Goal: Information Seeking & Learning: Find specific fact

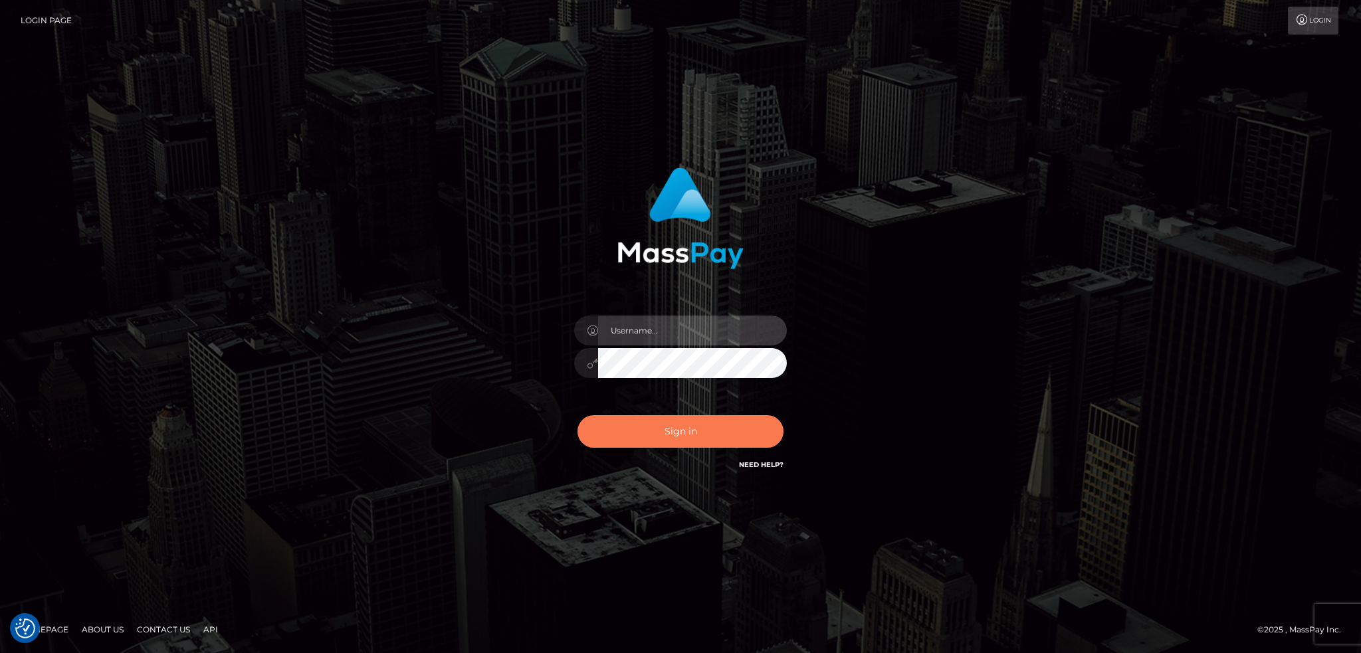
type input "alexstef"
click at [684, 435] on button "Sign in" at bounding box center [680, 431] width 206 height 33
type input "alexstef"
click at [632, 425] on button "Sign in" at bounding box center [680, 431] width 206 height 33
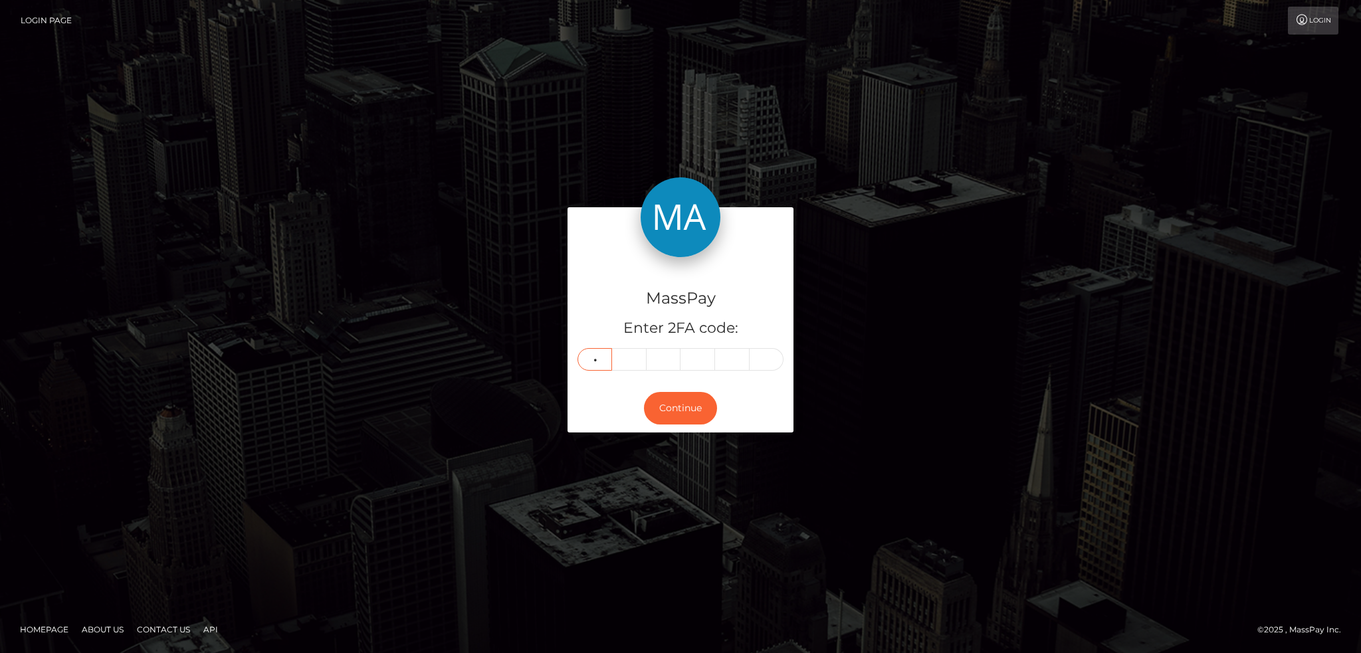
type input "6"
type input "3"
type input "6"
type input "7"
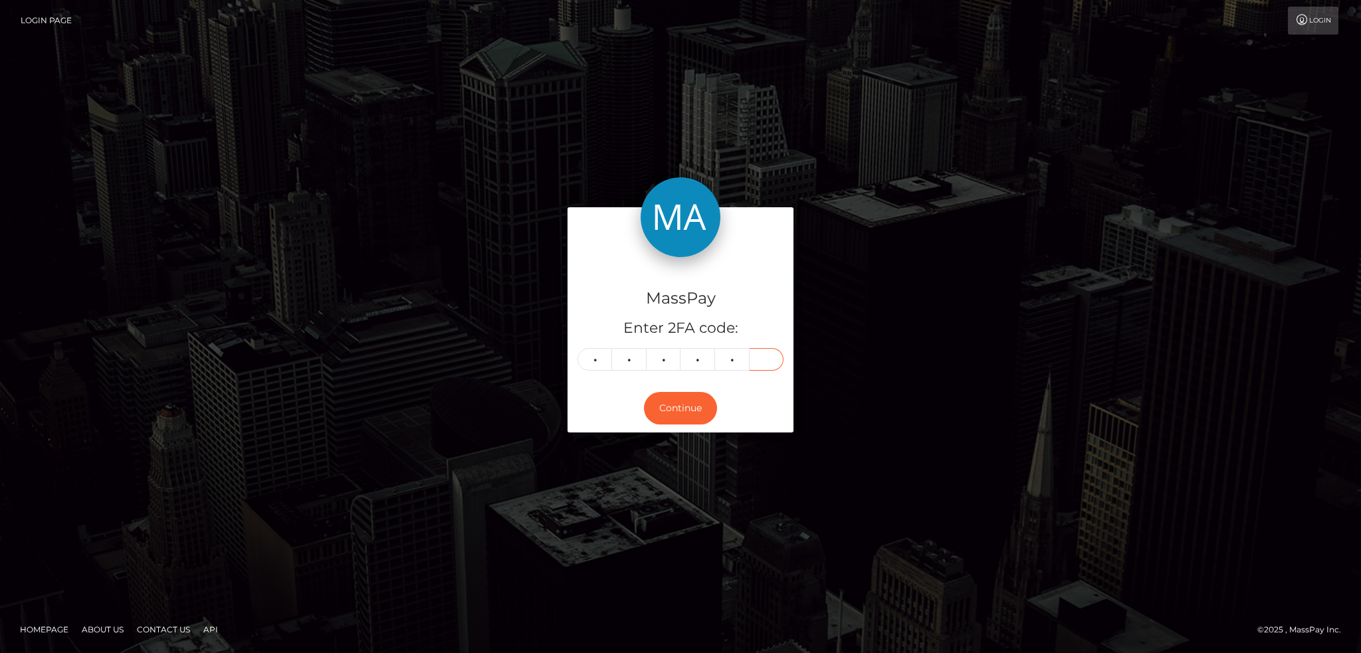
type input "8"
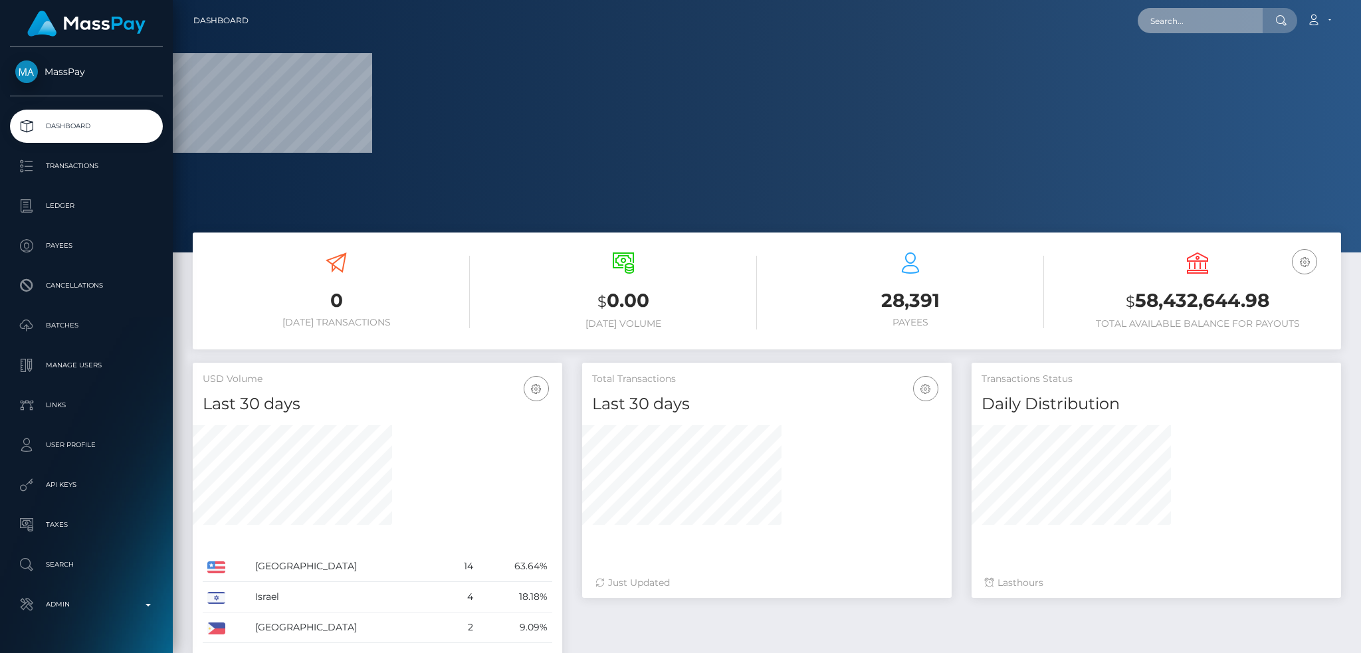
click at [1175, 19] on input "text" at bounding box center [1199, 20] width 125 height 25
paste input "52d87ccde06d4ab9b1a789071c3b48c3"
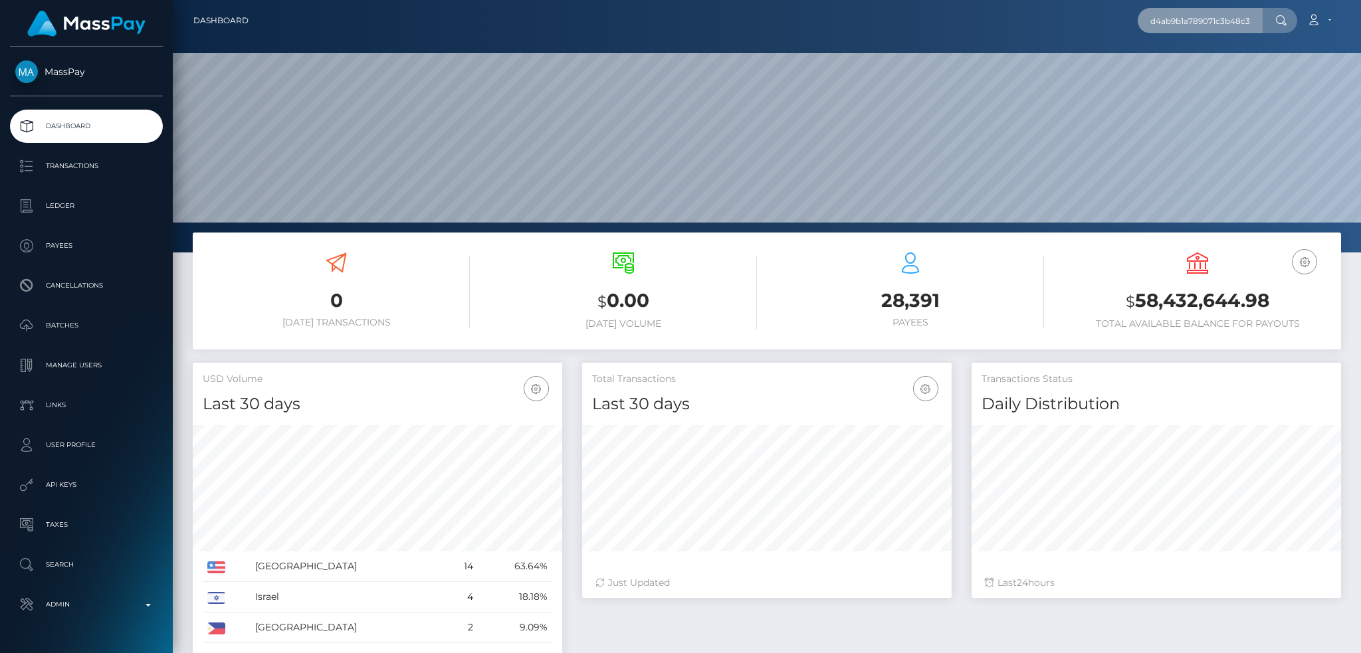
scroll to position [236, 369]
type input "52d87ccde06d4ab9b1a789071c3b48c3"
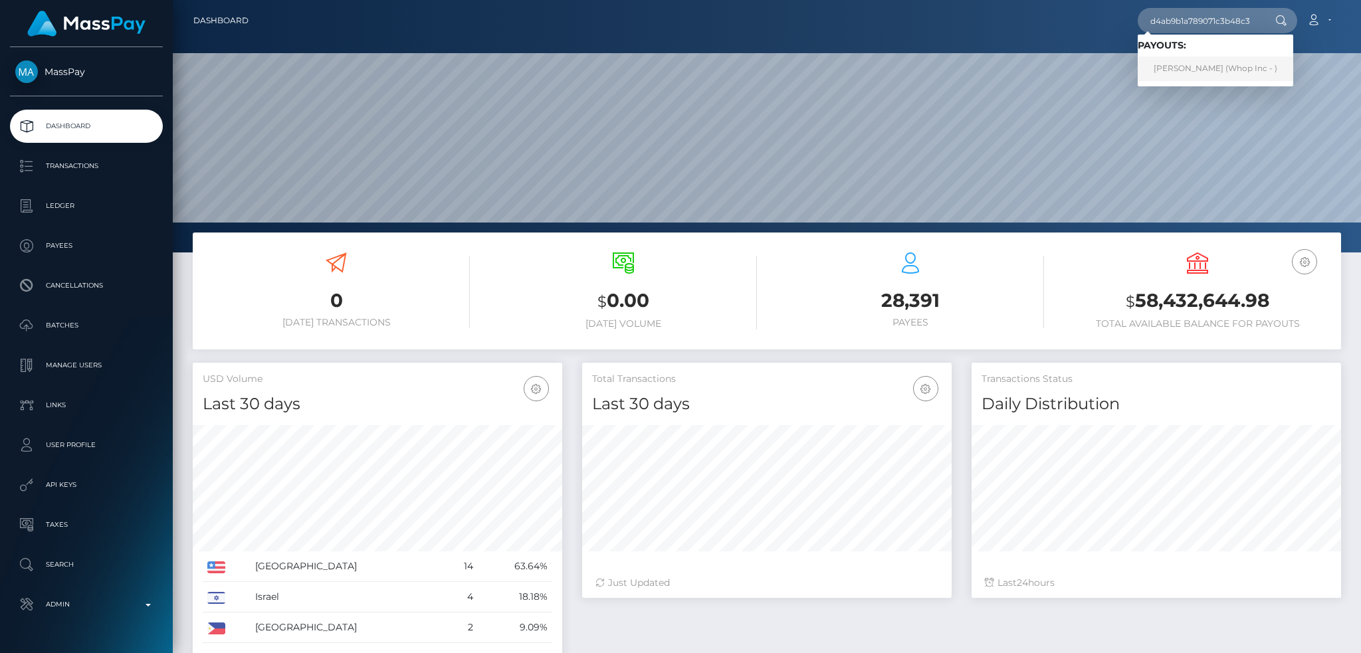
click at [1200, 68] on link "SARA FARAJ (Whop Inc - )" at bounding box center [1214, 68] width 155 height 25
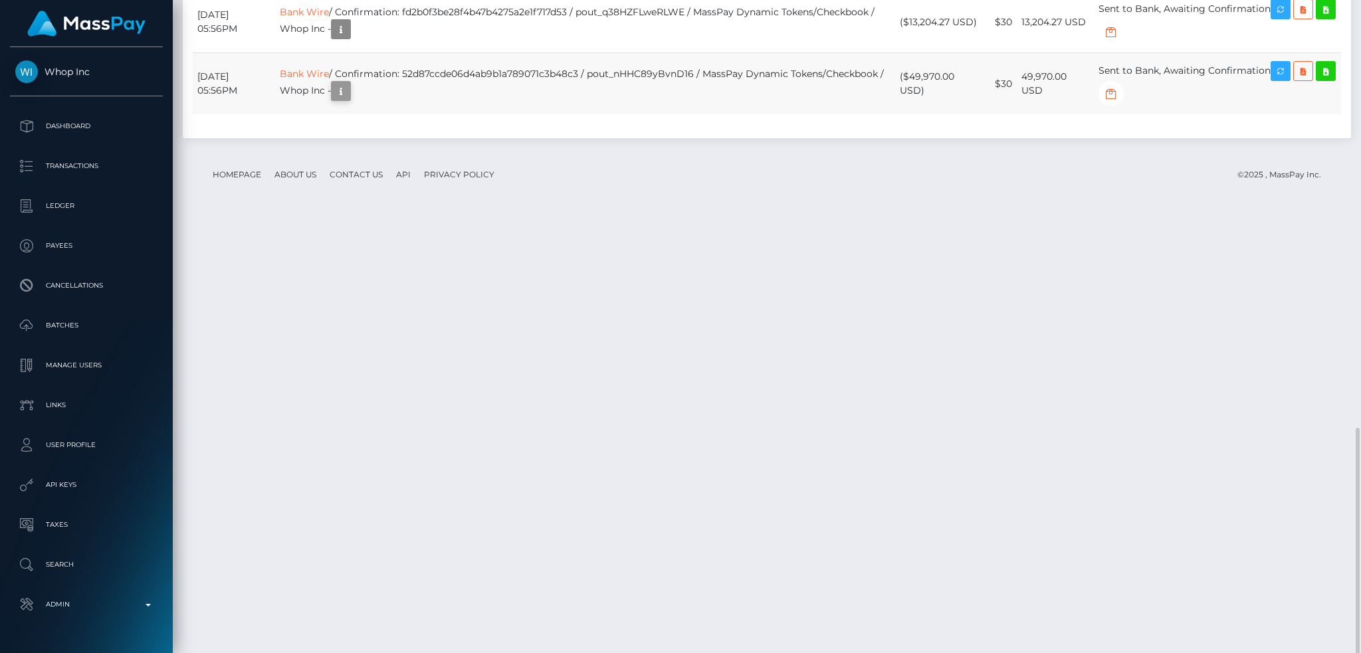
scroll to position [159, 369]
click at [523, 115] on td "Bank Wire / Confirmation: 52d87ccde06d4ab9b1a789071c3b48c3 / pout_nHHC89yBvnD16…" at bounding box center [585, 84] width 620 height 62
copy td "52d87ccde06d4ab9b1a789071c3b48c3"
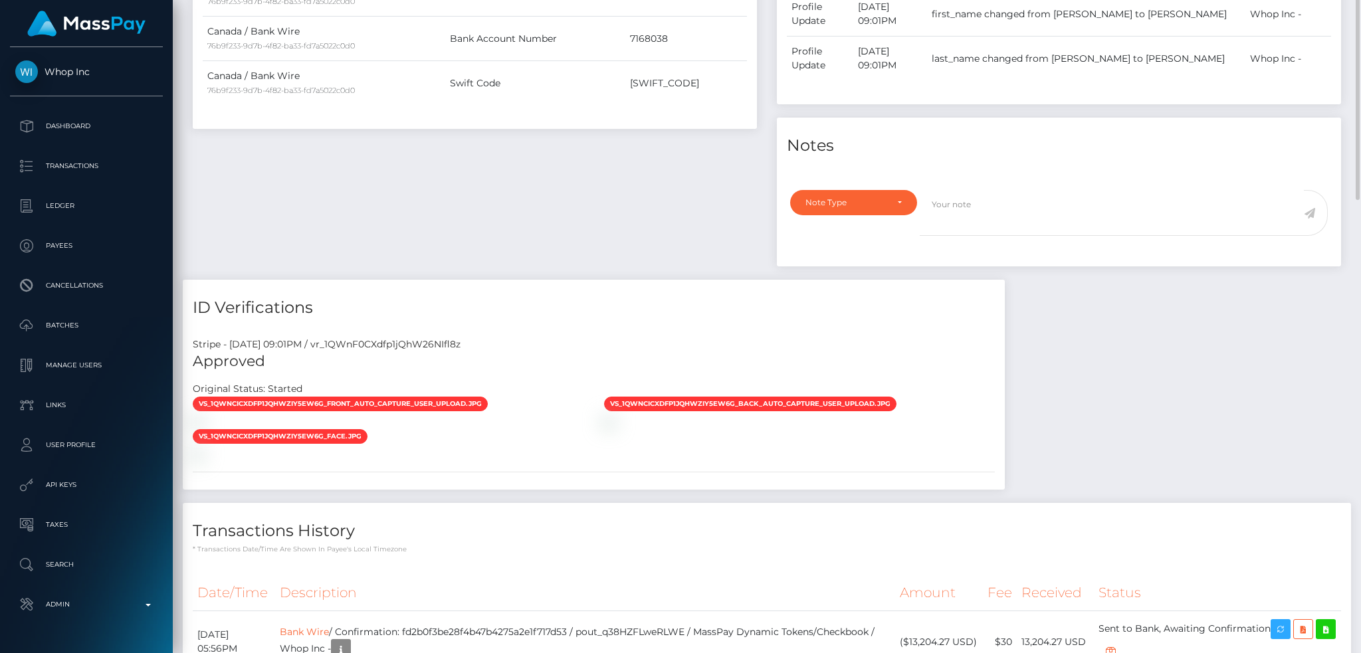
scroll to position [86, 0]
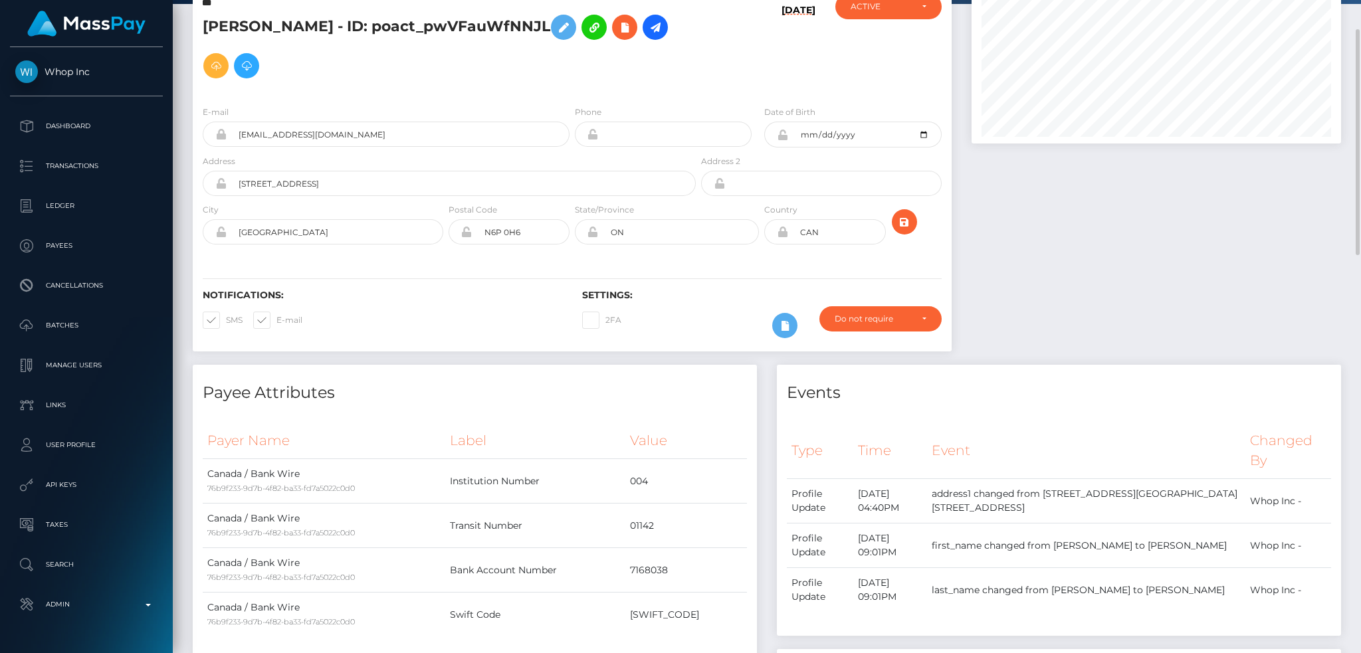
click at [372, 23] on h5 "SARA FARAJ - ID: poact_pwVFauWfNNJL" at bounding box center [446, 46] width 486 height 77
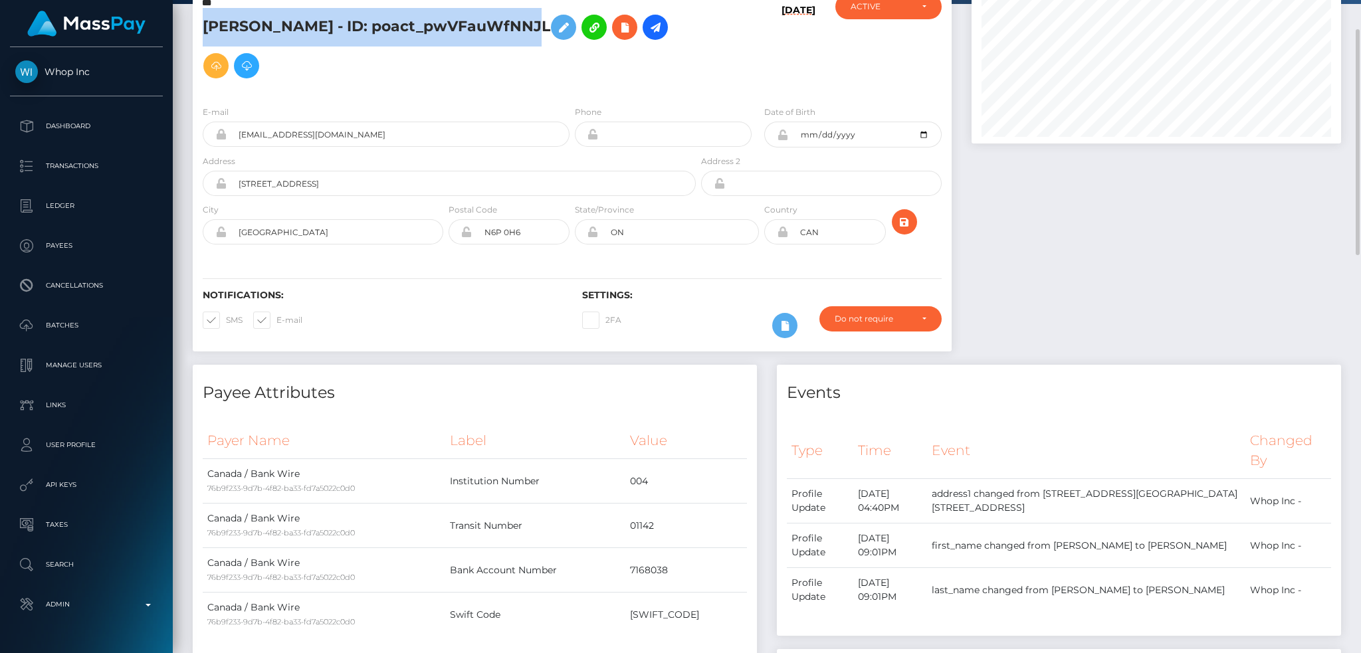
click at [372, 23] on h5 "SARA FARAJ - ID: poact_pwVFauWfNNJL" at bounding box center [446, 46] width 486 height 77
copy h5 "SARA FARAJ - ID: poact_pwVFauWfNNJL"
drag, startPoint x: 328, startPoint y: 24, endPoint x: 220, endPoint y: 31, distance: 108.5
click at [220, 31] on h5 "SARA FARAJ - ID: poact_pwVFauWfNNJL" at bounding box center [446, 46] width 486 height 77
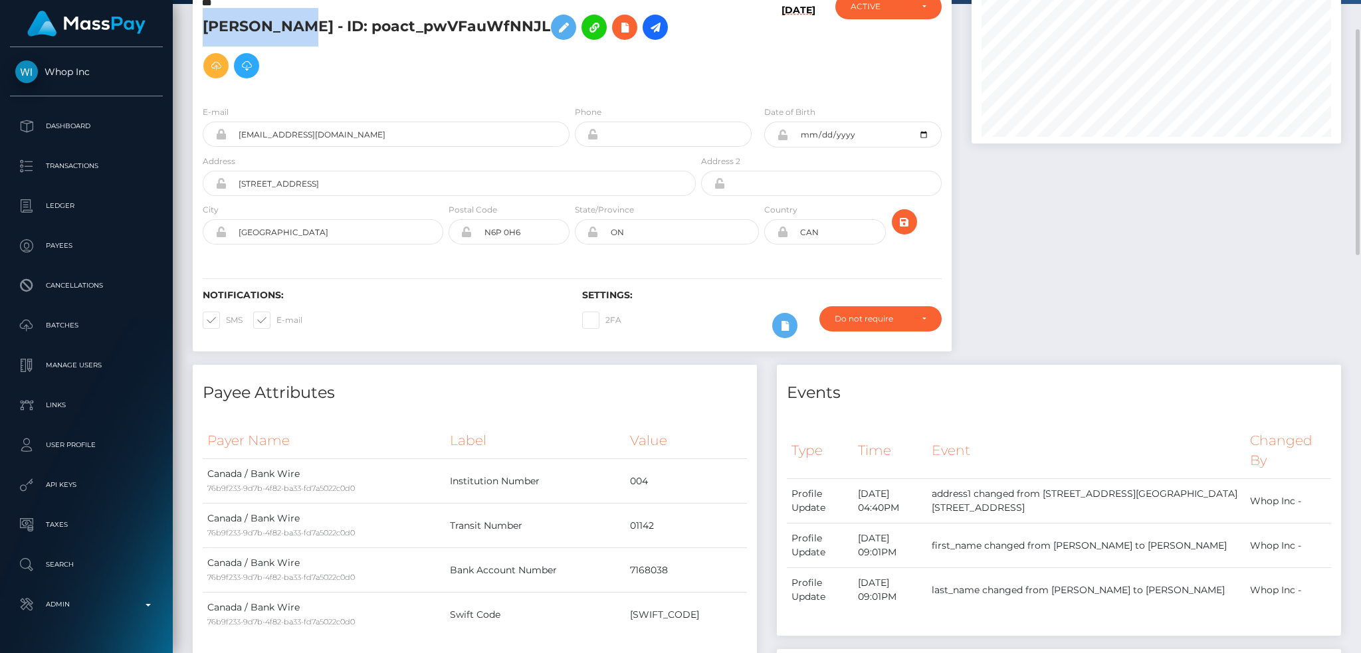
drag, startPoint x: 199, startPoint y: 30, endPoint x: 298, endPoint y: 21, distance: 100.0
click at [298, 21] on div "SARA FARAJ - ID: poact_pwVFauWfNNJL" at bounding box center [446, 44] width 506 height 101
copy h5 "SARA FARAJ"
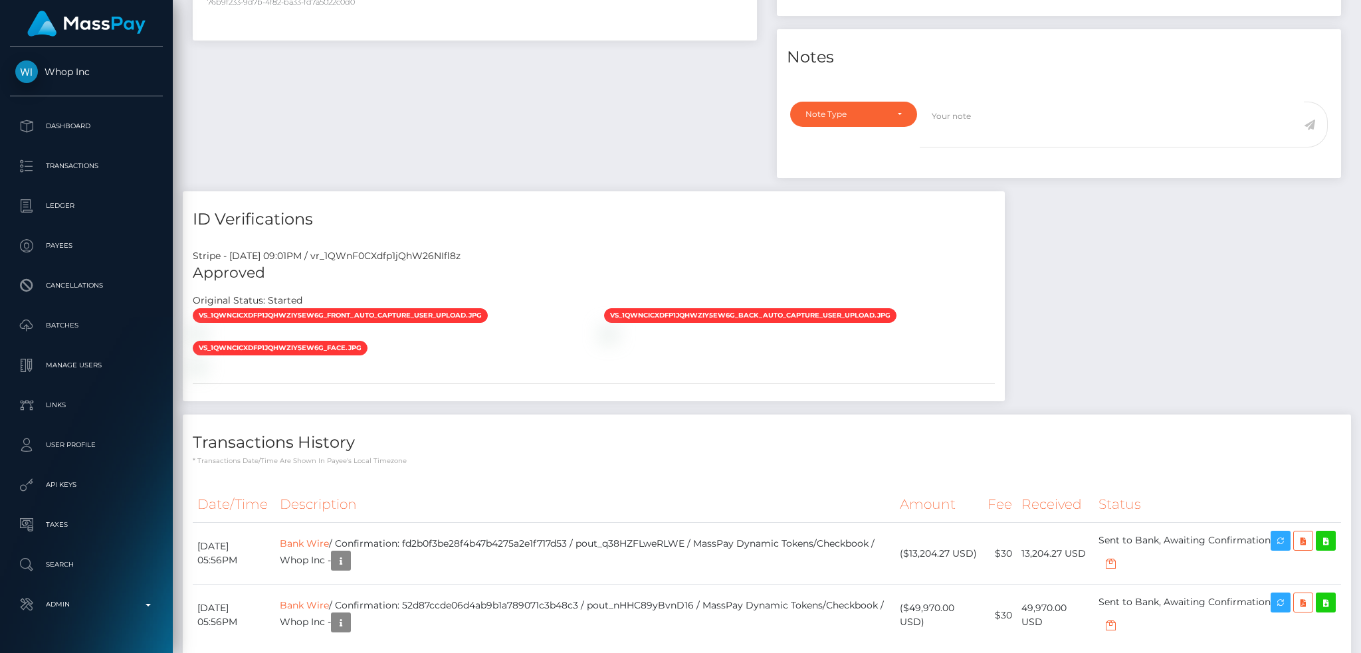
scroll to position [1237, 0]
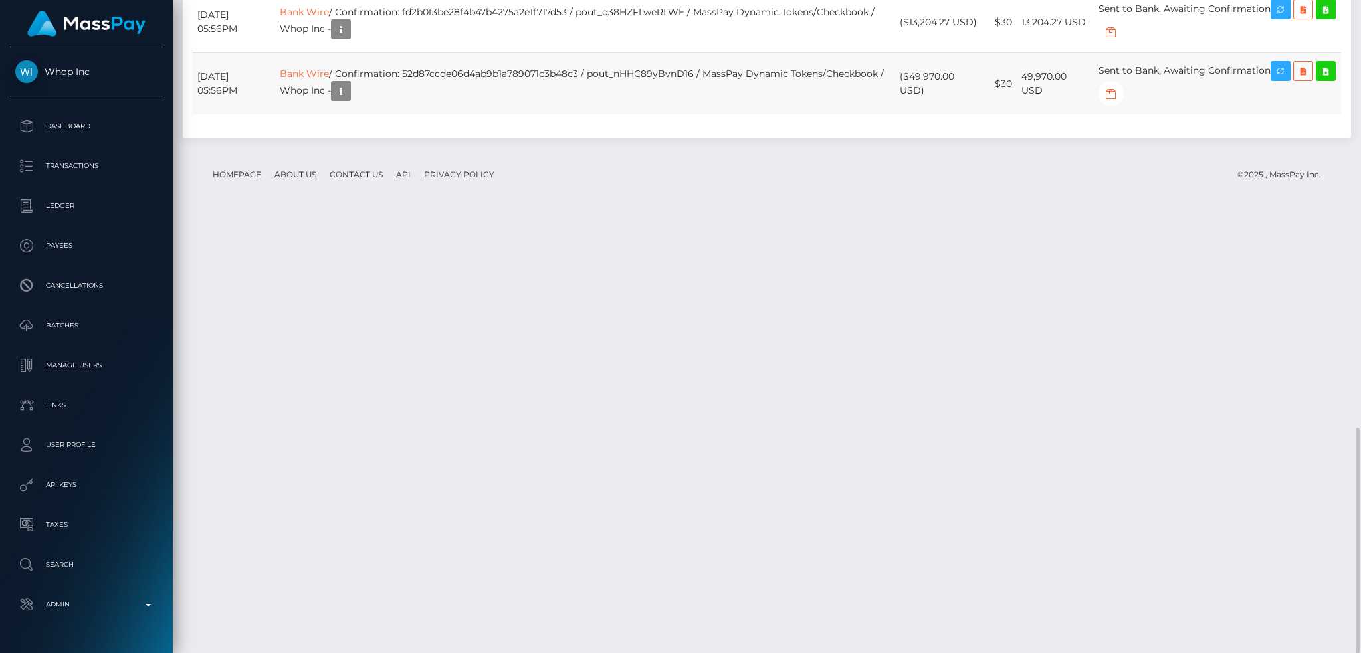
click at [672, 115] on td "Bank Wire / Confirmation: 52d87ccde06d4ab9b1a789071c3b48c3 / pout_nHHC89yBvnD16…" at bounding box center [585, 84] width 620 height 62
copy td "pout_nHHC89yBvnD16"
click at [349, 100] on icon "button" at bounding box center [341, 91] width 16 height 17
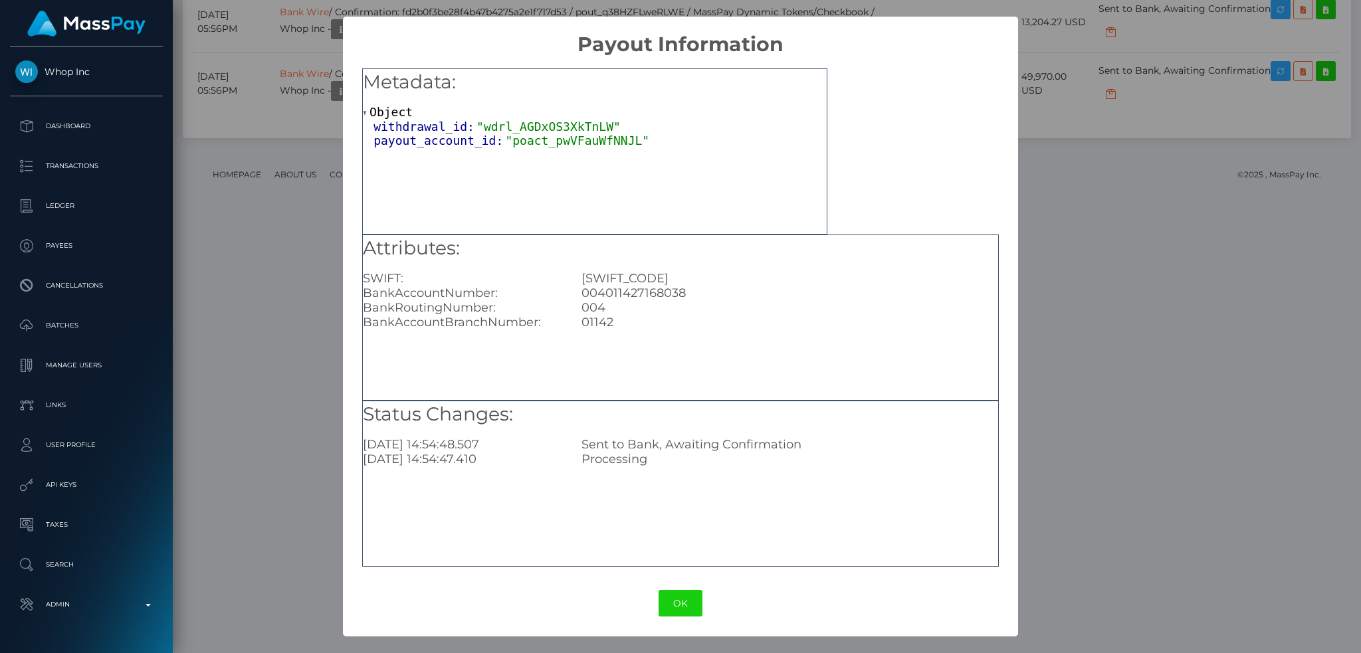
click at [650, 293] on div "004011427168038" at bounding box center [789, 293] width 436 height 15
copy div "004011427168038"
click at [600, 308] on div "004" at bounding box center [789, 307] width 436 height 15
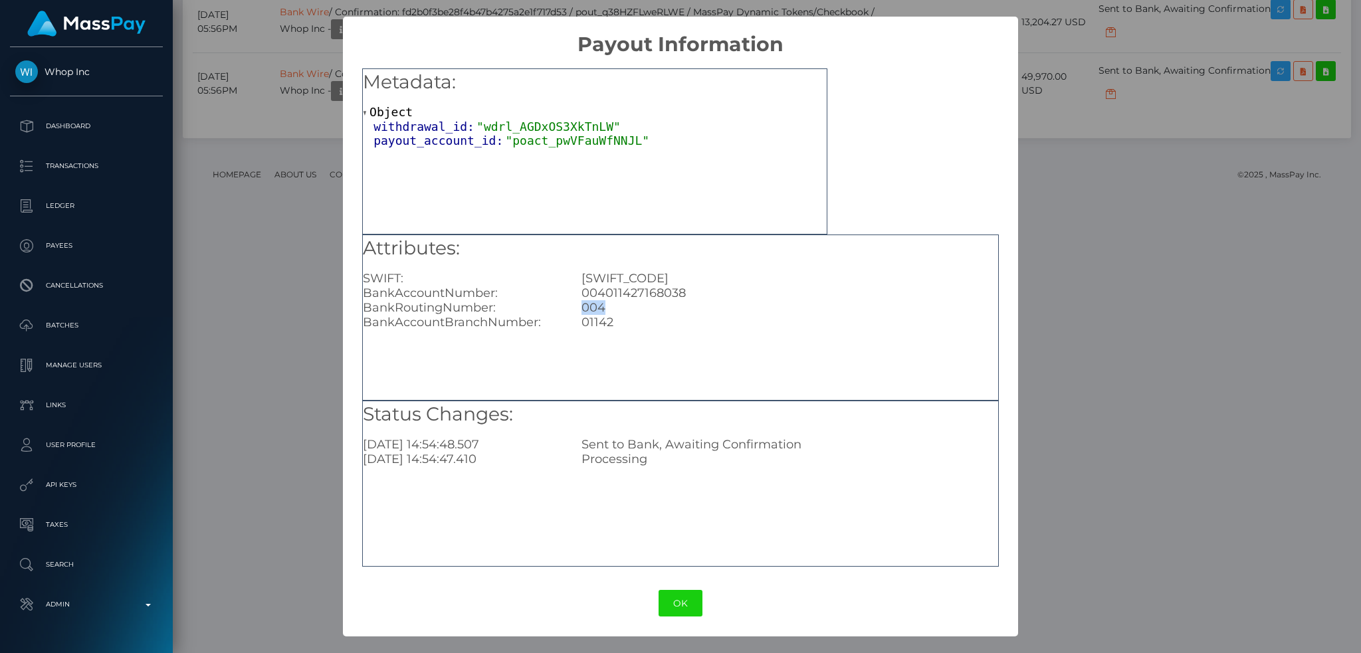
copy div "004"
click at [606, 318] on div "01142" at bounding box center [789, 322] width 436 height 15
copy div "01142"
click at [391, 26] on h2 "Payout Information" at bounding box center [680, 37] width 674 height 40
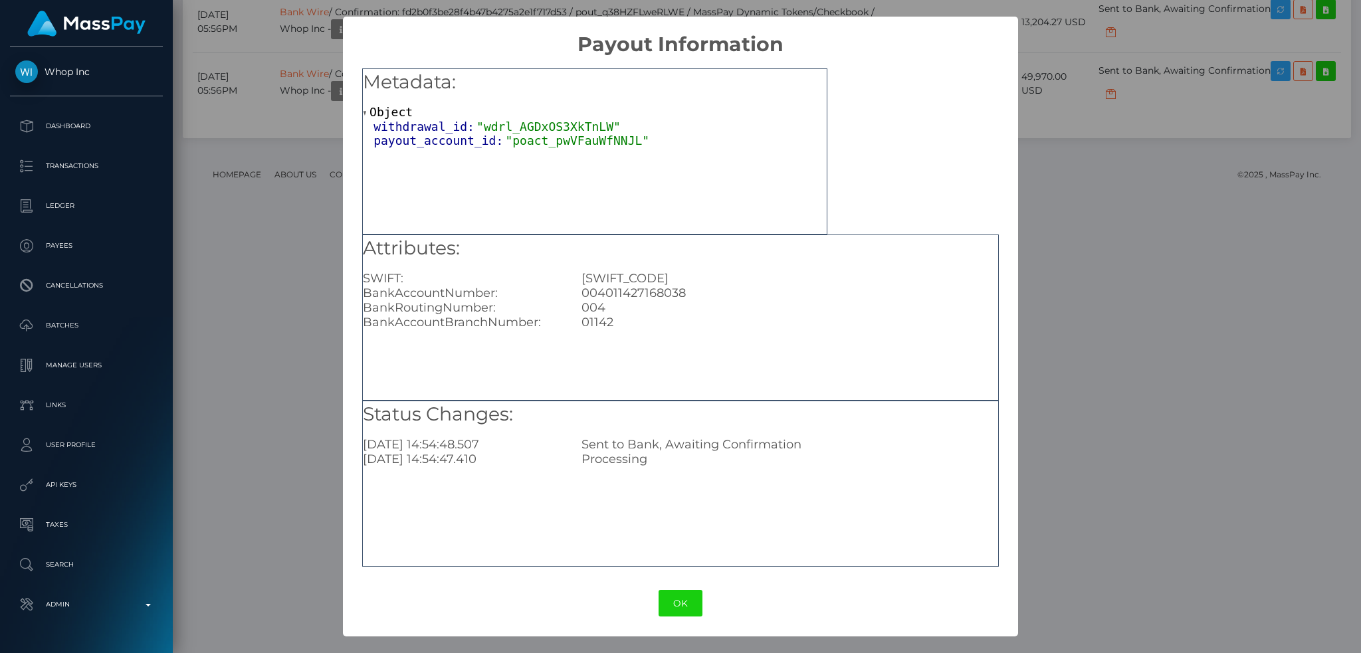
click at [629, 271] on div "TDOMCATTTOR" at bounding box center [789, 278] width 436 height 15
copy div "TDOMCATTTOR"
click at [1142, 258] on div "× Payout Information Metadata: Object withdrawal_id: "wdrl_AGDxOS3XkTnLW" payou…" at bounding box center [680, 326] width 1361 height 653
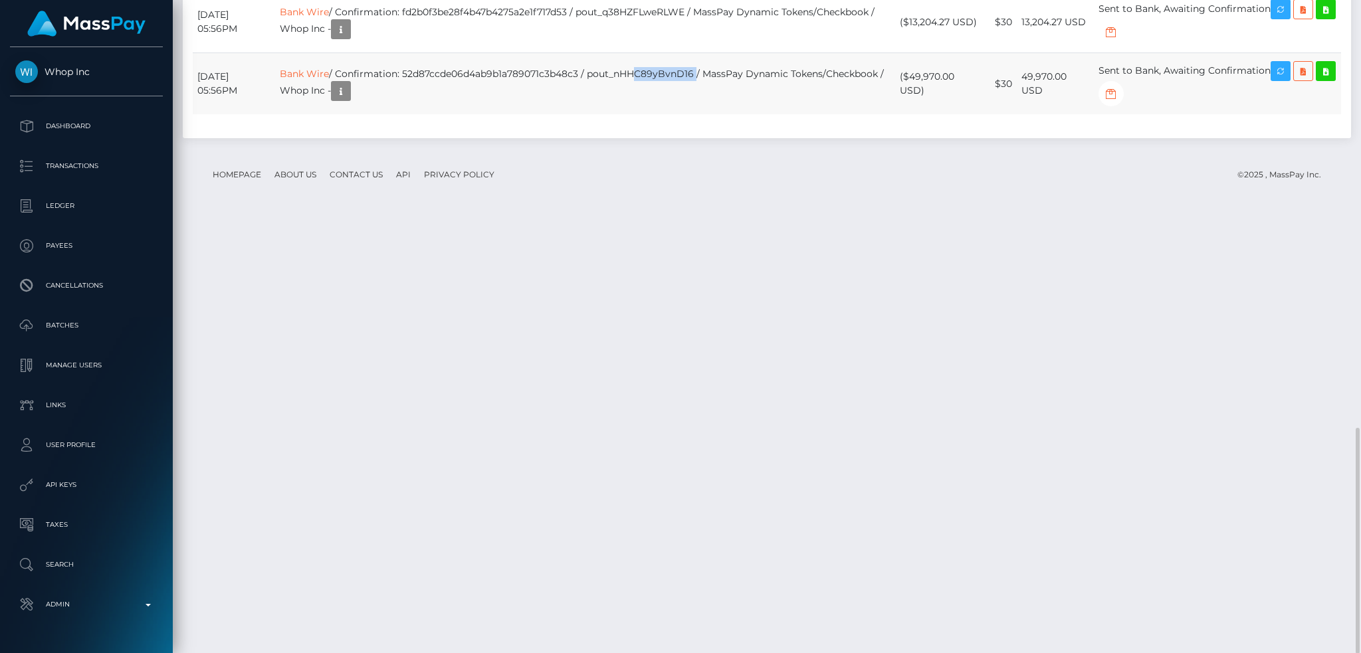
drag, startPoint x: 678, startPoint y: 508, endPoint x: 745, endPoint y: 514, distance: 67.4
click at [745, 115] on td "Bank Wire / Confirmation: 52d87ccde06d4ab9b1a789071c3b48c3 / pout_nHHC89yBvnD16…" at bounding box center [585, 84] width 620 height 62
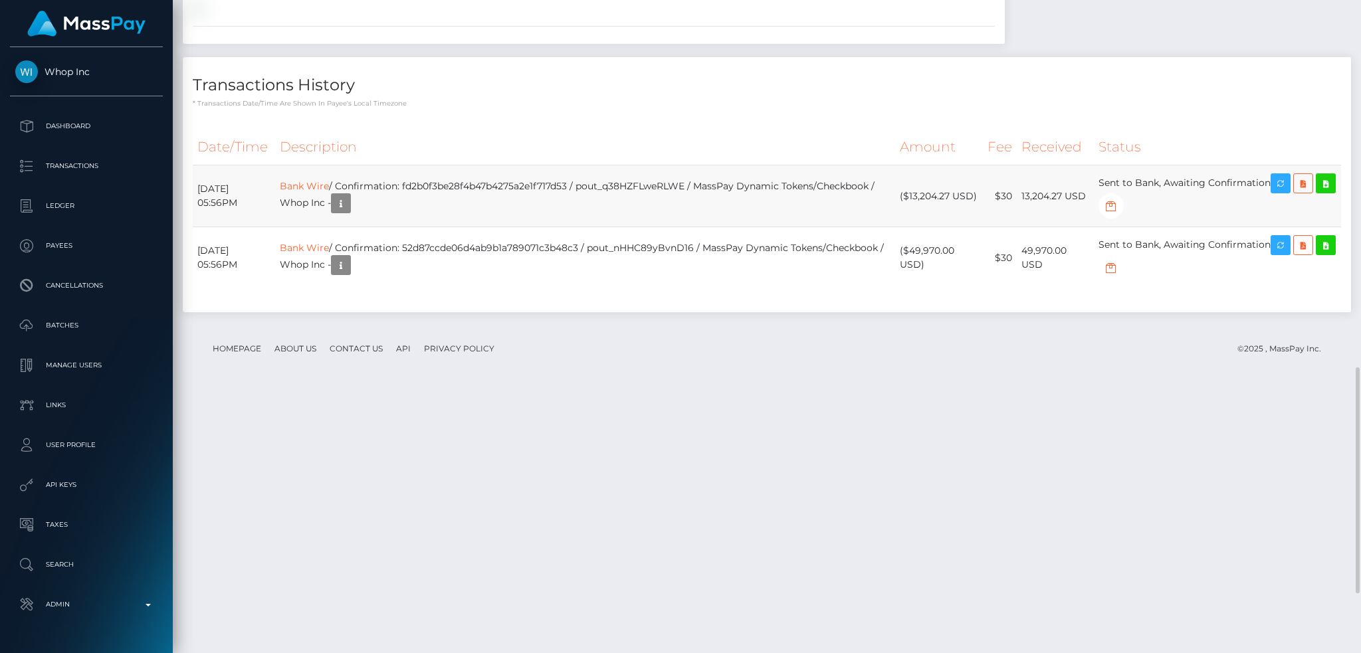
scroll to position [1237, 0]
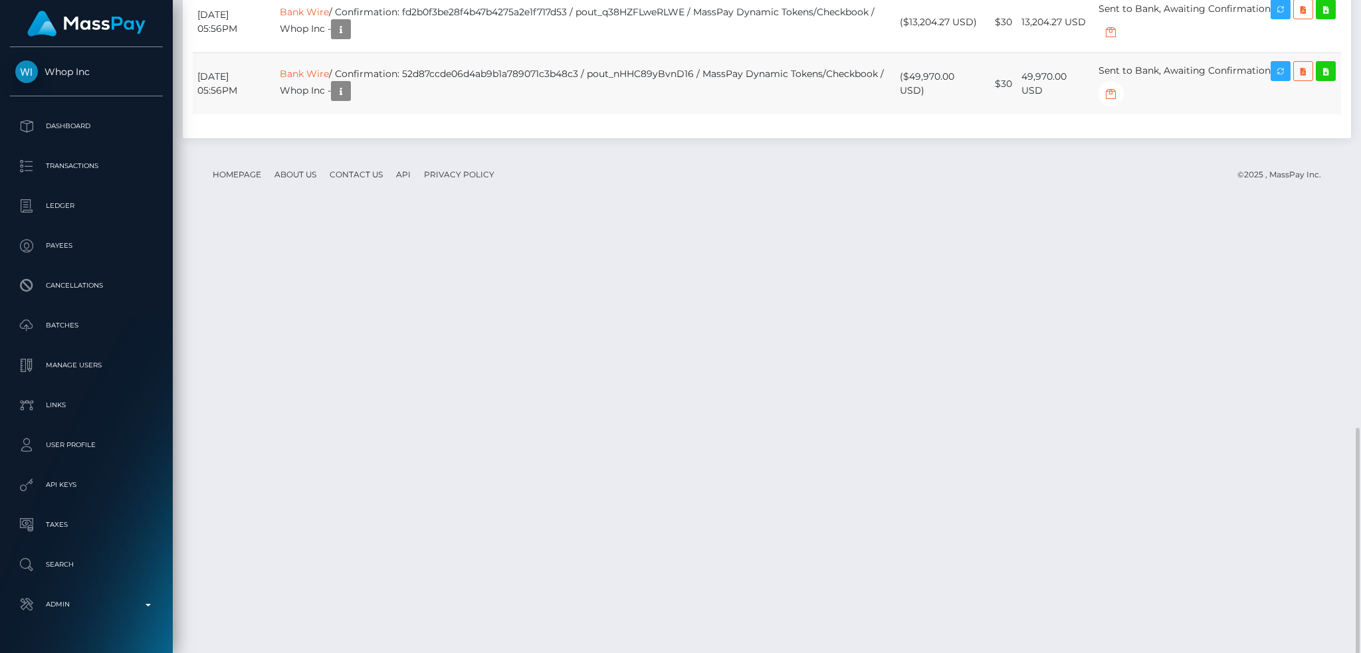
click at [1036, 115] on td "49,970.00 USD" at bounding box center [1054, 84] width 77 height 62
copy tr "49,970.00 USD"
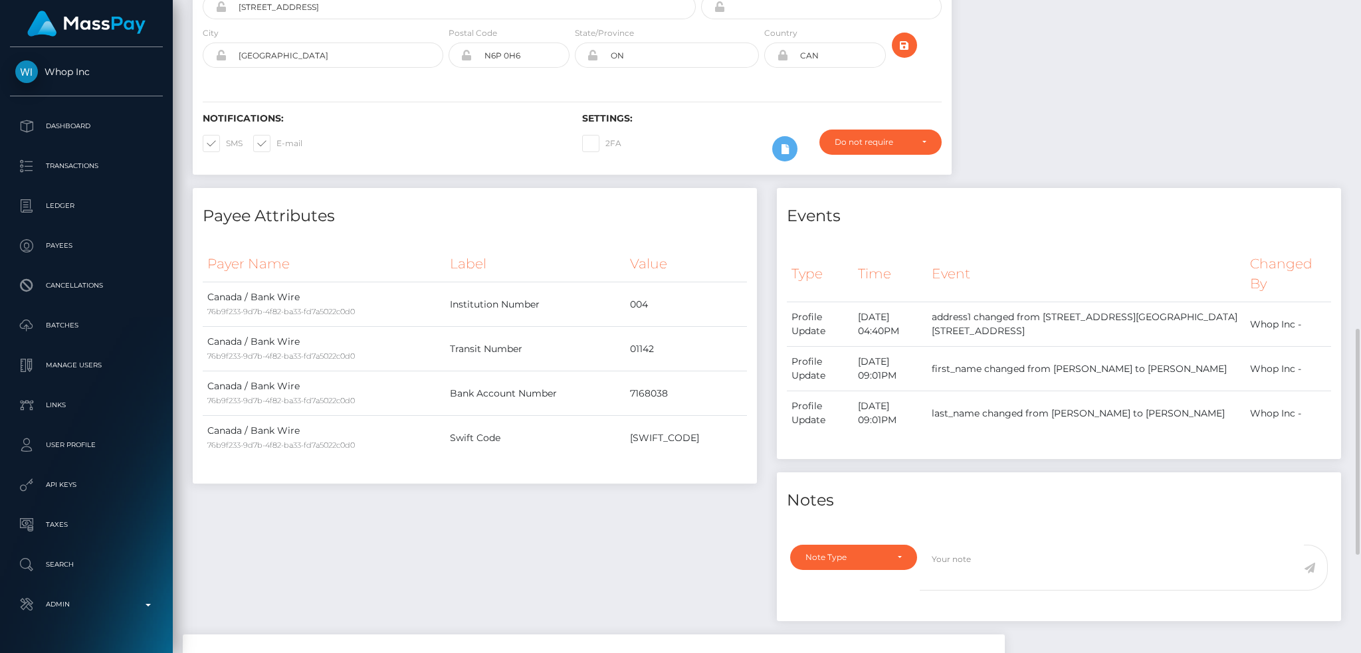
scroll to position [0, 0]
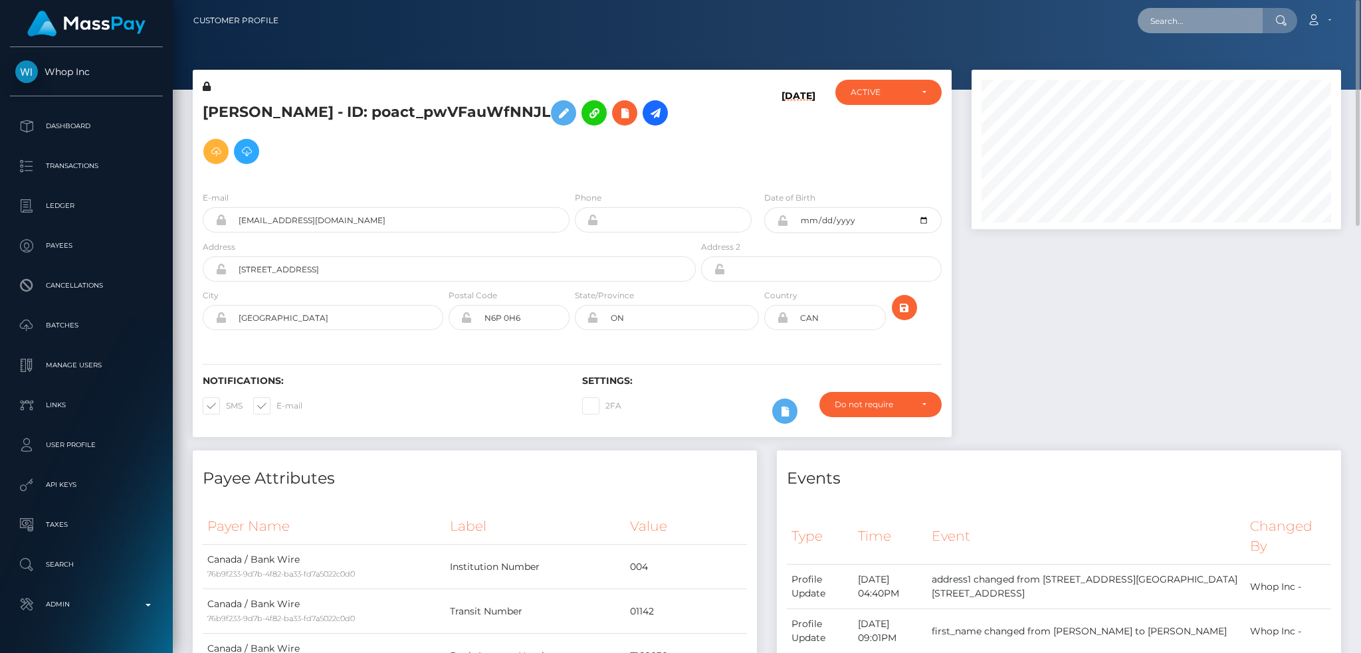
click at [1198, 23] on input "text" at bounding box center [1199, 20] width 125 height 25
paste input "babshormowunmi15@gmail.com"
type input "babshormowunmi15@gmail.com"
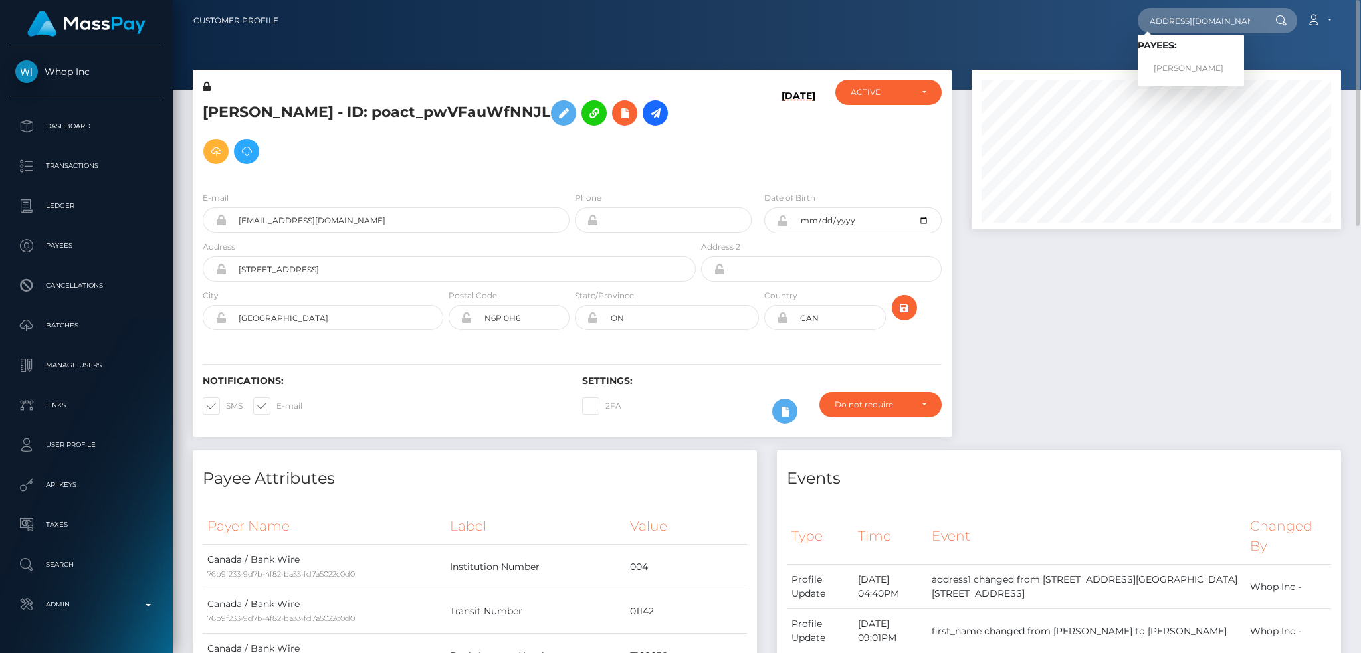
scroll to position [0, 0]
click at [1182, 73] on link "Aduragbemi Elizabeth Omowunmi" at bounding box center [1190, 68] width 106 height 25
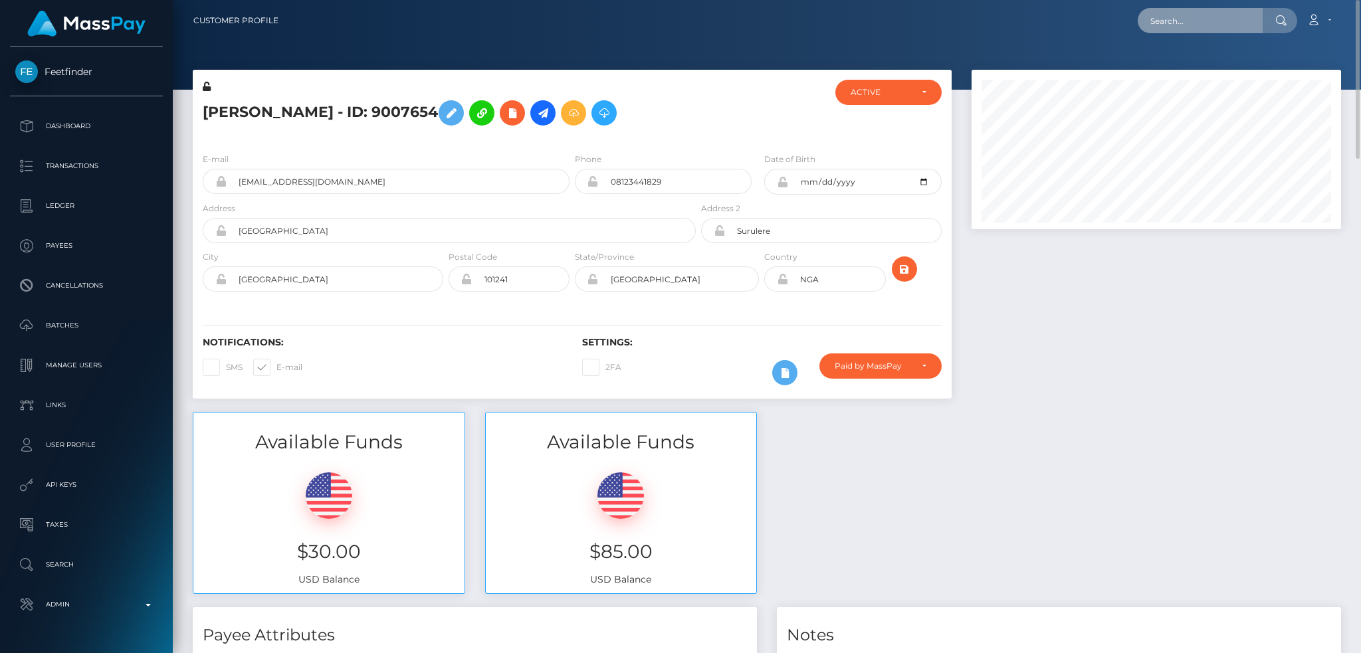
click at [1165, 21] on input "text" at bounding box center [1199, 20] width 125 height 25
paste input "[EMAIL_ADDRESS][DOMAIN_NAME]"
click at [1177, 23] on input "[EMAIL_ADDRESS][DOMAIN_NAME]" at bounding box center [1199, 20] width 125 height 25
paste input "Hormowunmibabs61"
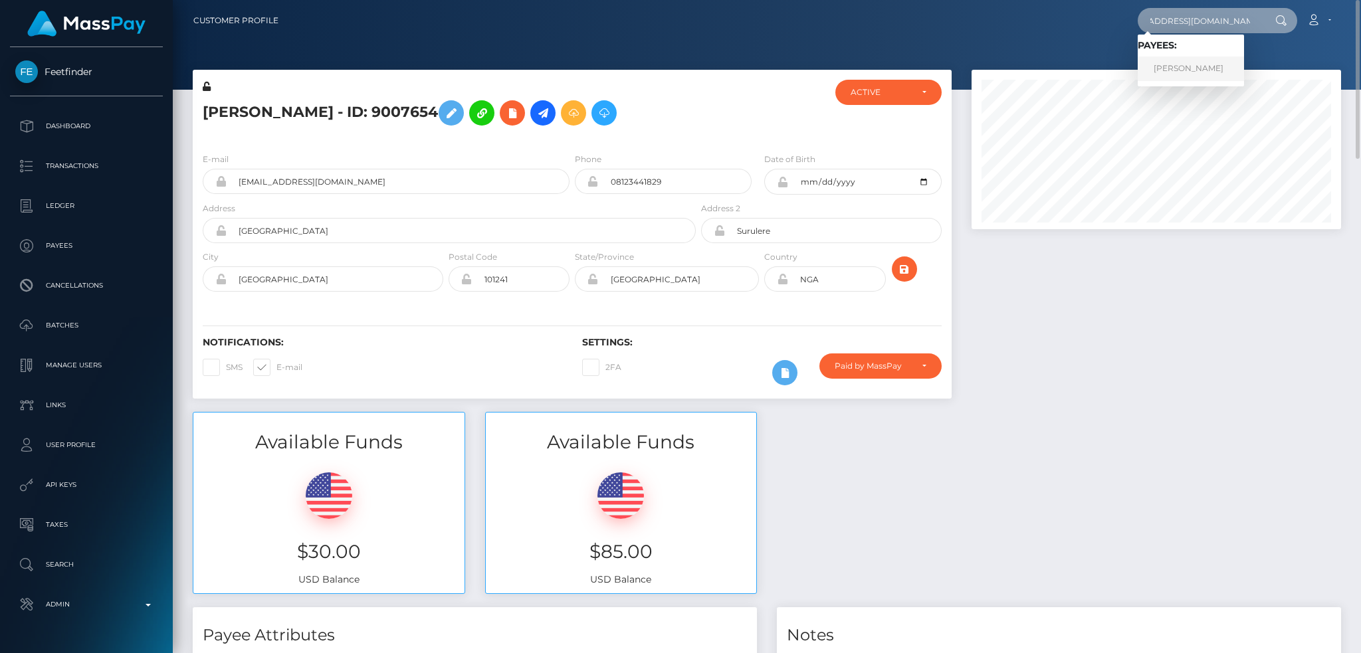
type input "[EMAIL_ADDRESS][DOMAIN_NAME]"
click at [1228, 68] on link "[PERSON_NAME]" at bounding box center [1190, 68] width 106 height 25
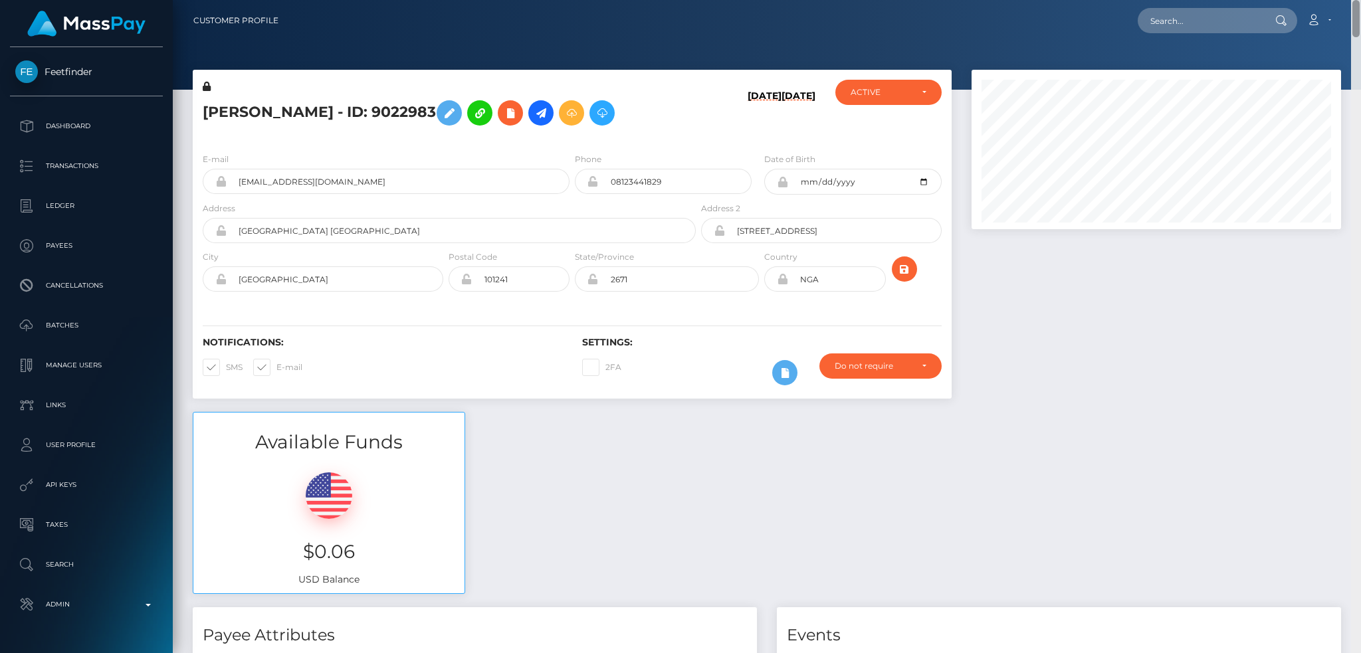
drag, startPoint x: 1353, startPoint y: 624, endPoint x: 1357, endPoint y: -70, distance: 694.2
click at [1357, 0] on html "Feetfinder Dashboard Transactions Ledger Payees Cancellations" at bounding box center [680, 326] width 1361 height 653
click at [1230, 21] on input "text" at bounding box center [1199, 20] width 125 height 25
paste input "babshormowunmi15@gmail.com"
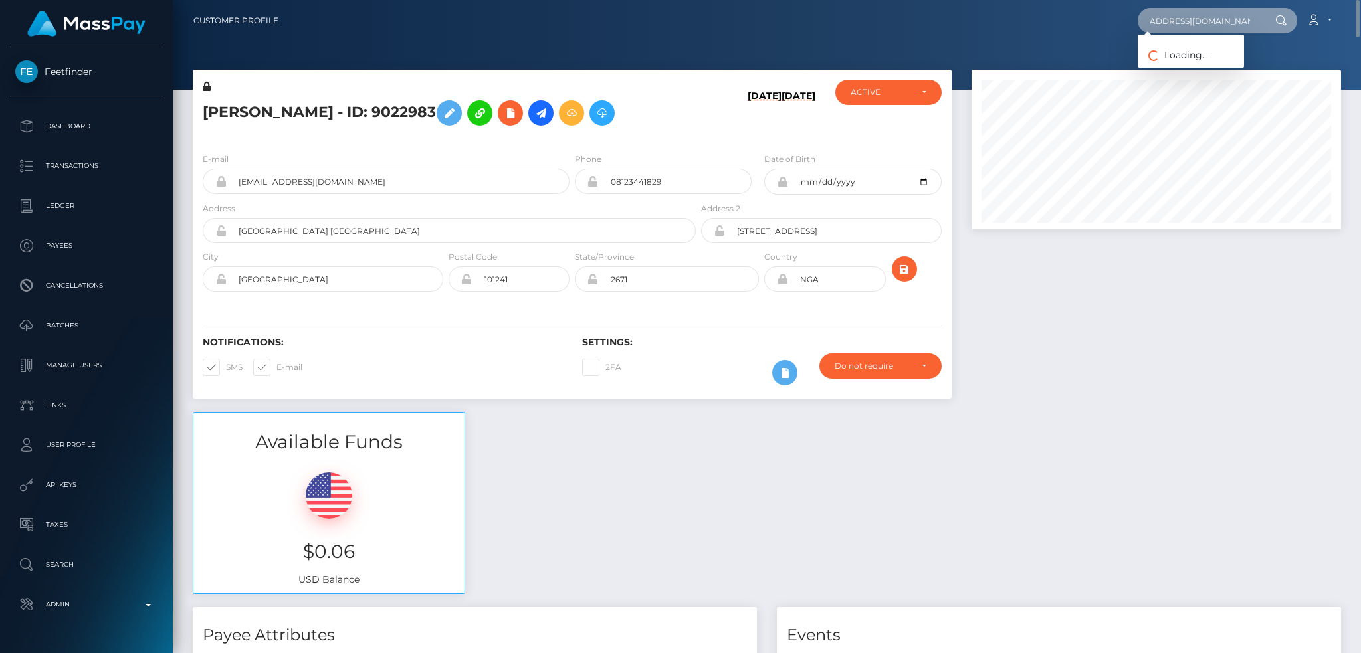
type input "babshormowunmi15@gmail.com"
click at [1191, 68] on link "Aduragbemi Elizabeth Omowunmi" at bounding box center [1190, 68] width 106 height 25
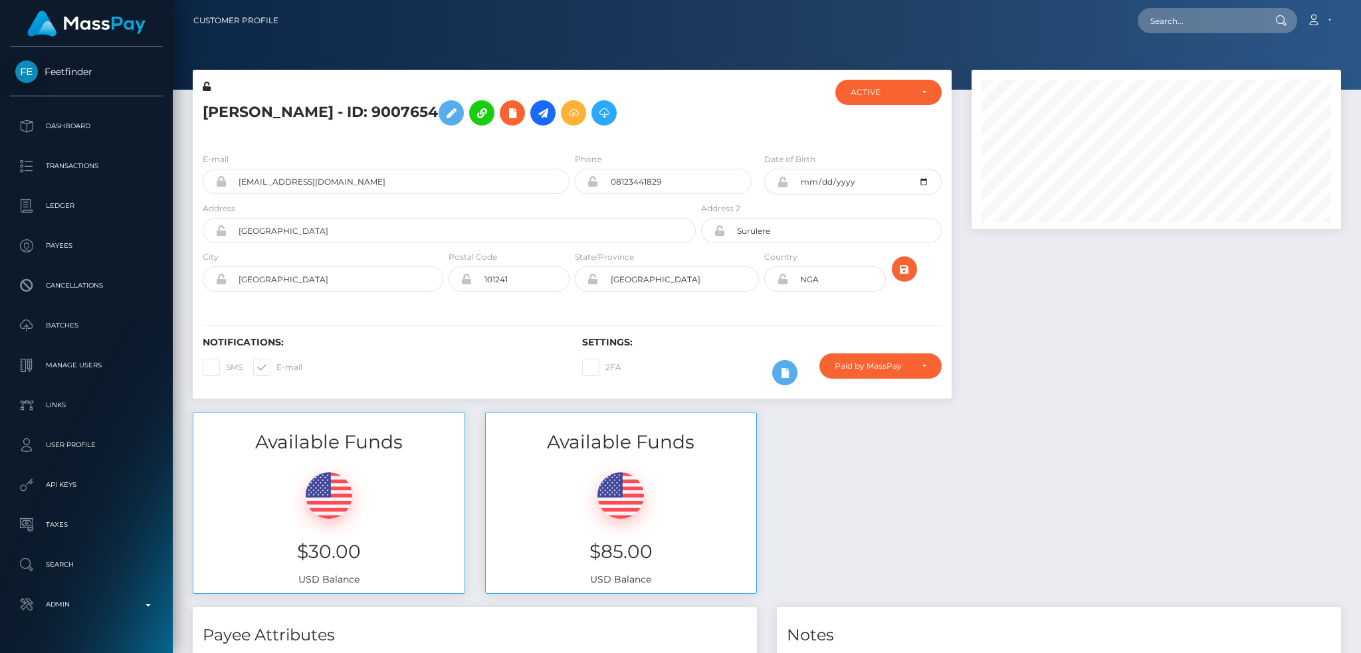
scroll to position [159, 369]
click at [1199, 19] on input "text" at bounding box center [1199, 20] width 125 height 25
paste input "kimberleyrose-wood@hotmail.com"
type input "kimberleyrose-wood@hotmail.com"
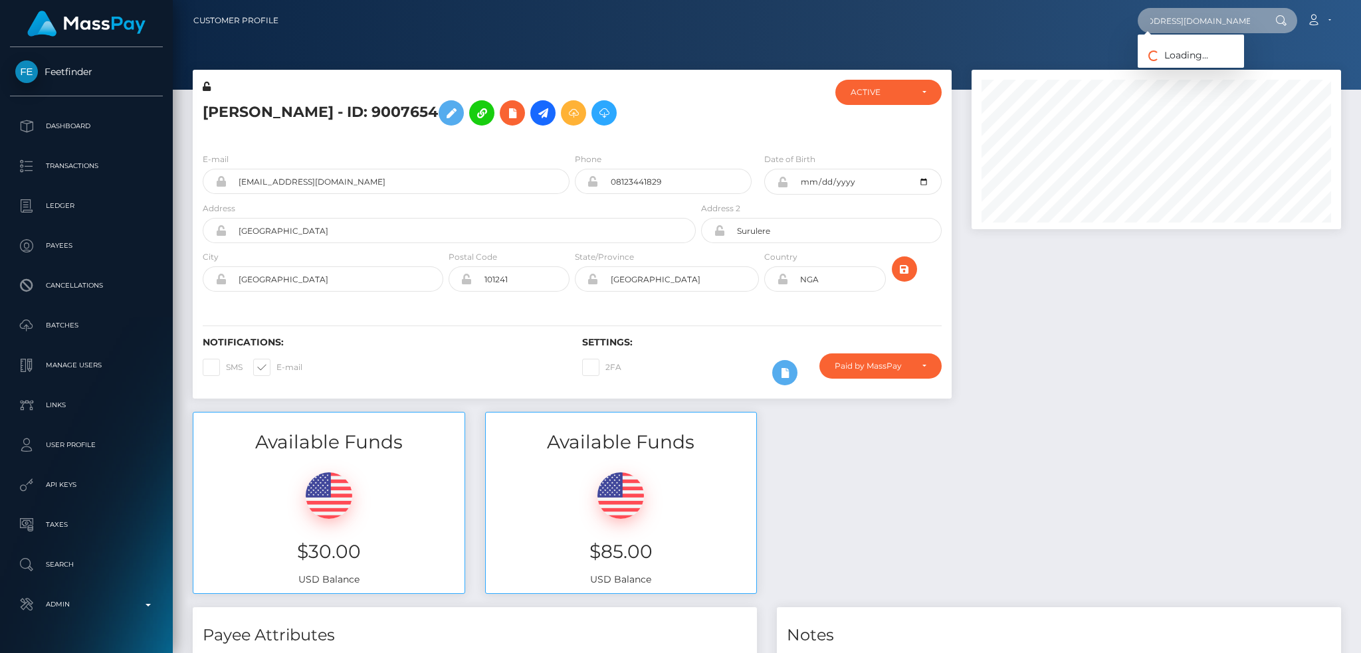
scroll to position [0, 0]
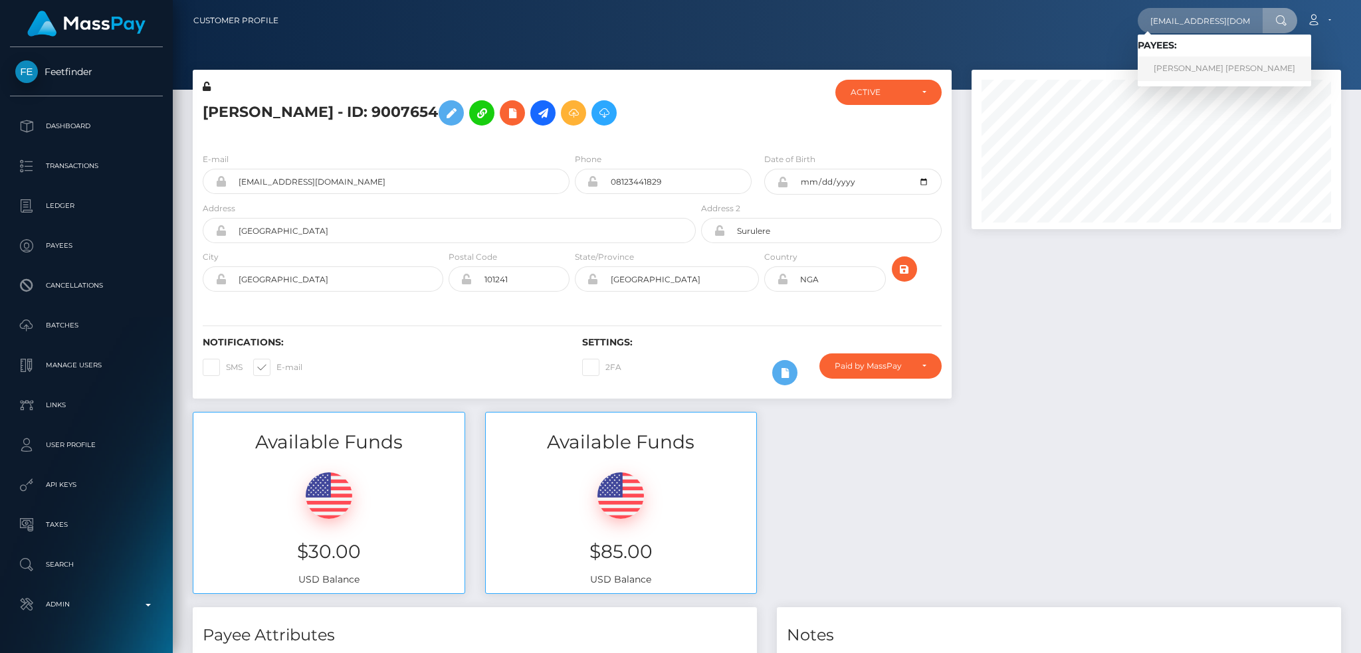
click at [1170, 72] on link "KIMBERLEY DARLENE ROSE-WOOD" at bounding box center [1223, 68] width 173 height 25
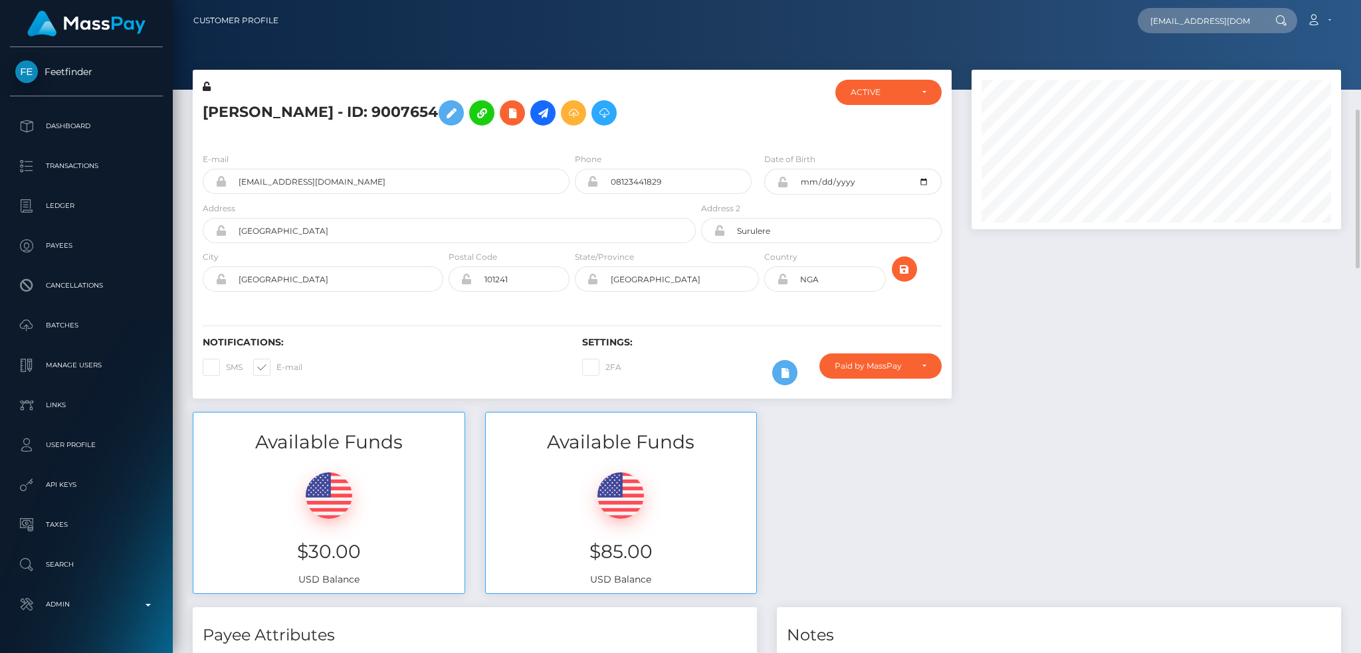
scroll to position [266, 0]
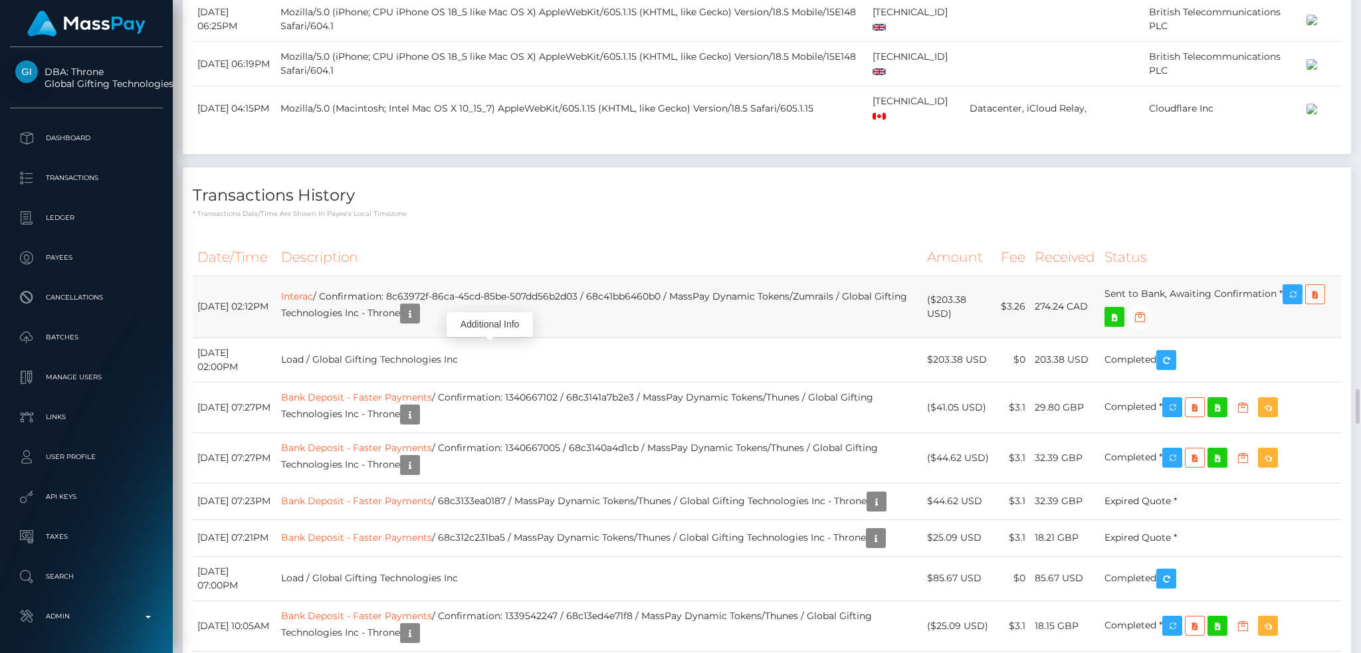
scroll to position [159, 369]
click at [475, 337] on td "Interac / Confirmation: 8c63972f-86ca-45cd-85be-507dd56b2d03 / 68c41bb6460b0 / …" at bounding box center [599, 307] width 646 height 62
click at [588, 337] on td "Interac / Confirmation: 8c63972f-86ca-45cd-85be-507dd56b2d03 / 68c41bb6460b0 / …" at bounding box center [599, 307] width 646 height 62
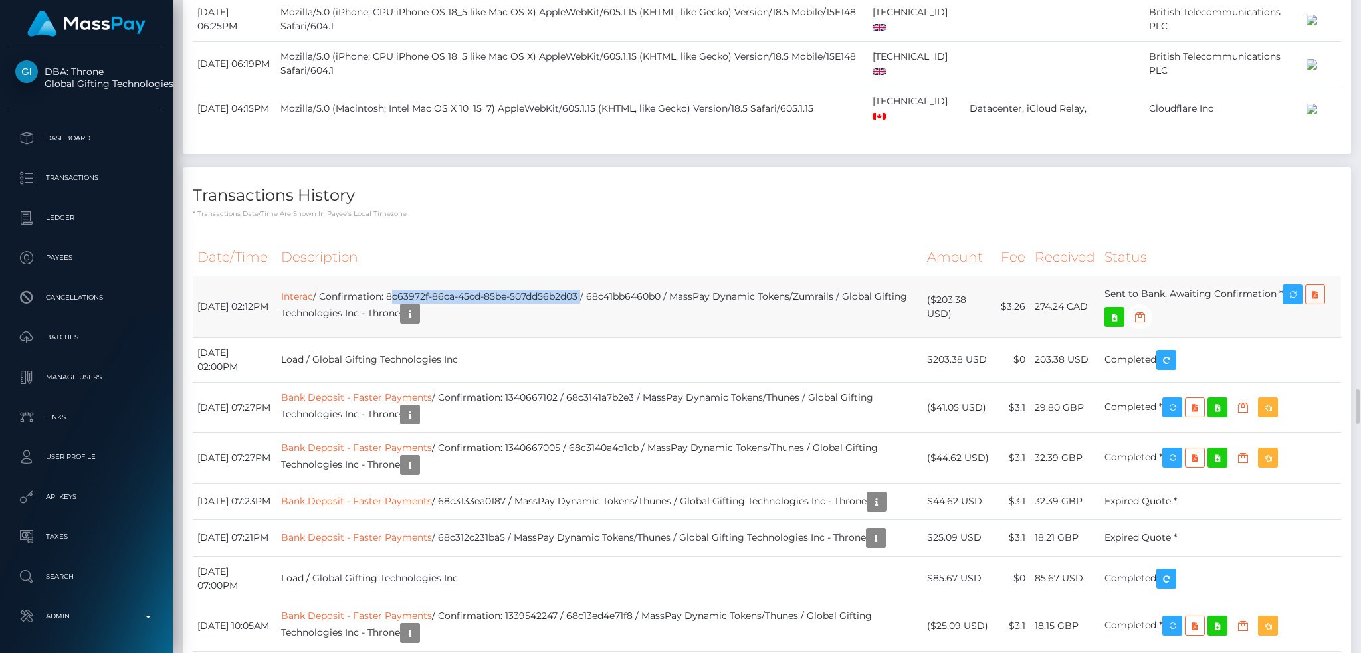
drag, startPoint x: 622, startPoint y: 339, endPoint x: 430, endPoint y: 338, distance: 191.3
click at [430, 337] on td "Interac / Confirmation: 8c63972f-86ca-45cd-85be-507dd56b2d03 / 68c41bb6460b0 / …" at bounding box center [599, 307] width 646 height 62
copy td "8c63972f-86ca-45cd-85be-507dd56b2d03"
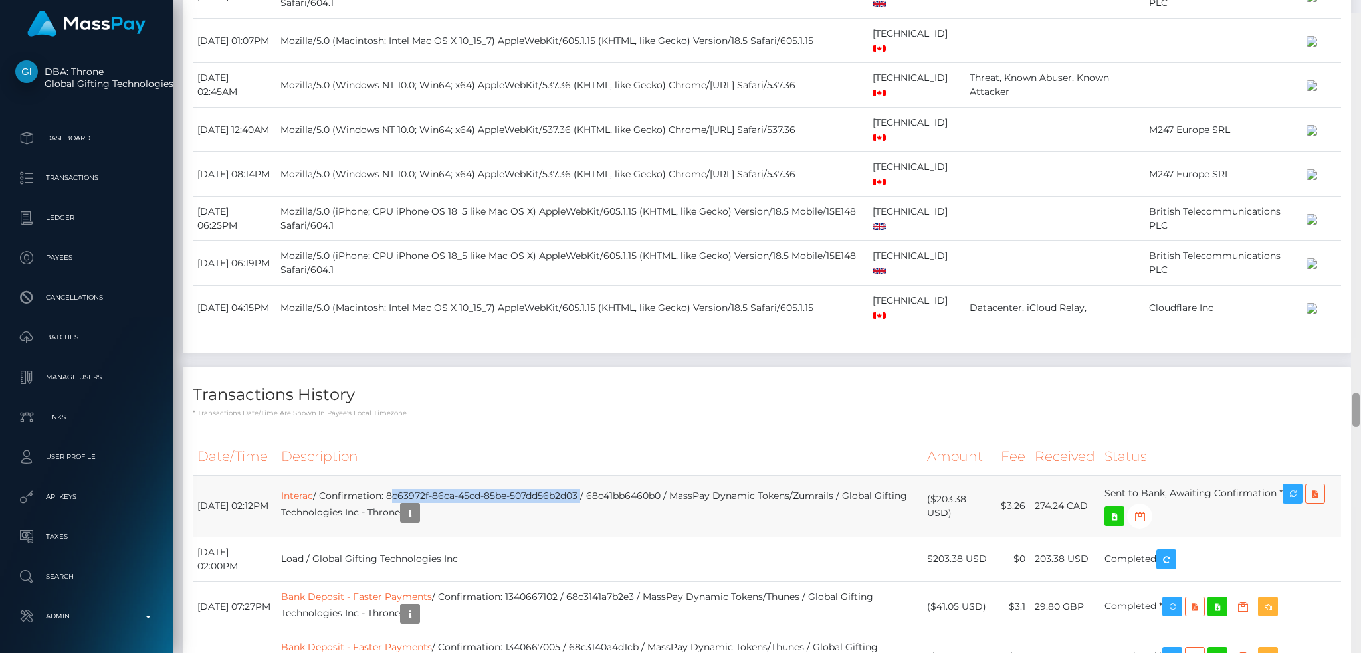
scroll to position [7328, 0]
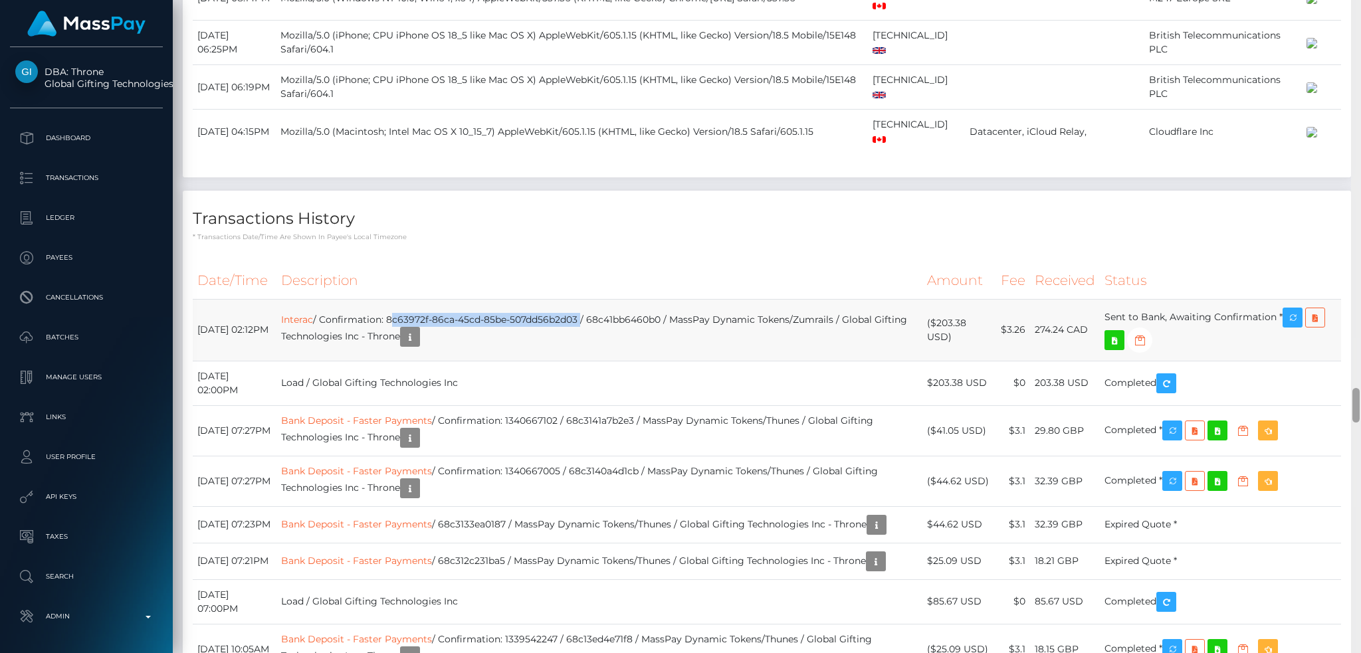
drag, startPoint x: 1356, startPoint y: 47, endPoint x: 1339, endPoint y: 402, distance: 355.1
click at [1339, 402] on div "Customer Profile Loading... Loading..." at bounding box center [767, 326] width 1188 height 653
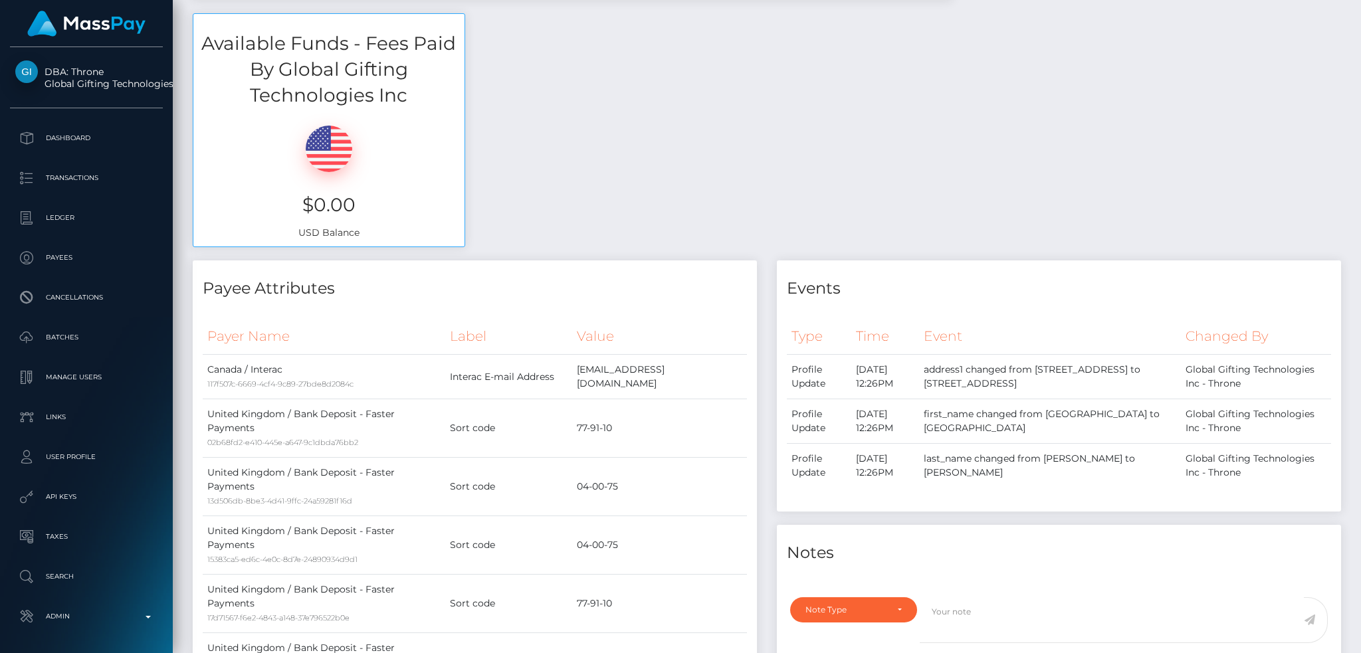
scroll to position [0, 0]
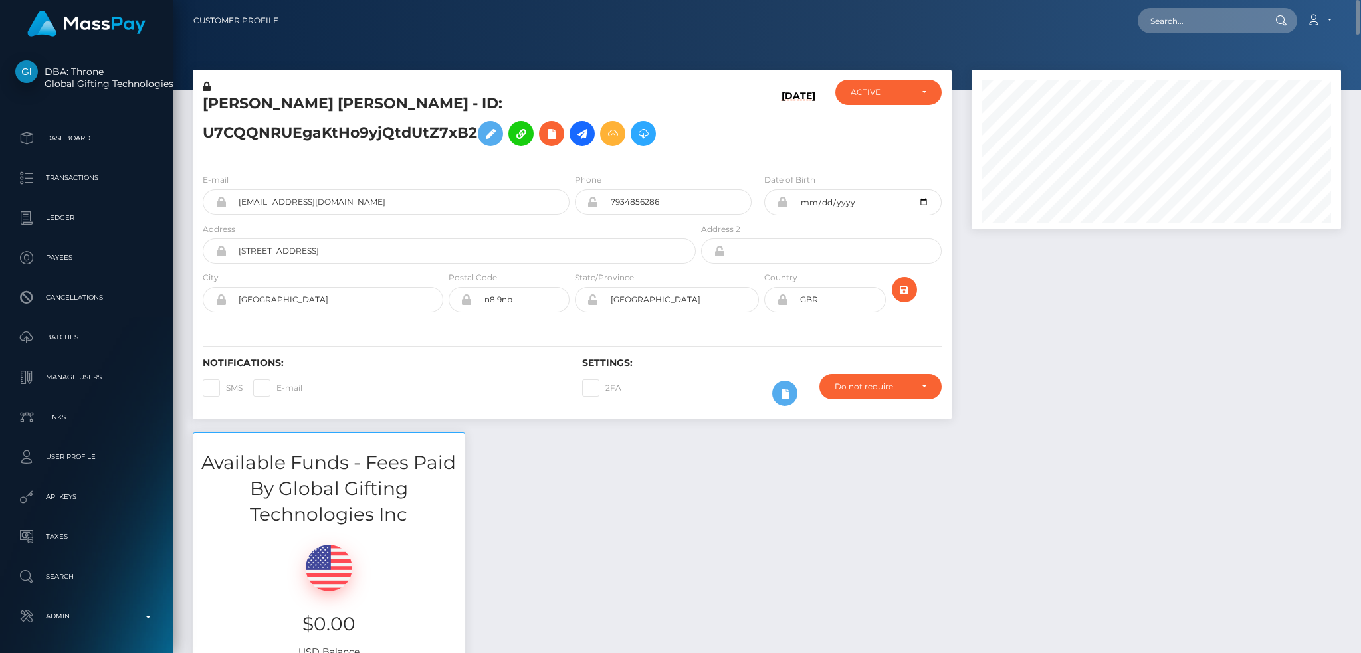
click at [591, 385] on label "2FA" at bounding box center [601, 387] width 39 height 17
click at [276, 392] on span at bounding box center [276, 388] width 0 height 10
click at [276, 388] on input "E-mail" at bounding box center [280, 383] width 9 height 9
checkbox input "true"
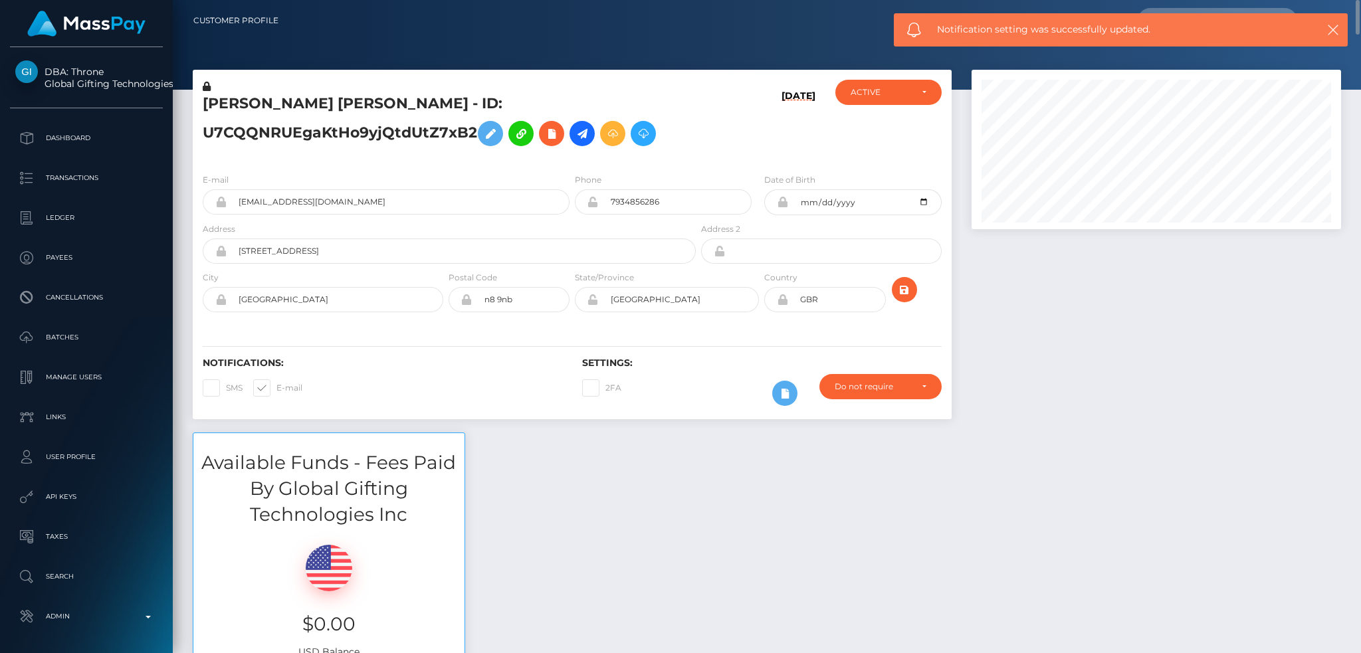
click at [226, 389] on span at bounding box center [226, 388] width 0 height 10
click at [226, 388] on input "SMS" at bounding box center [230, 383] width 9 height 9
checkbox input "true"
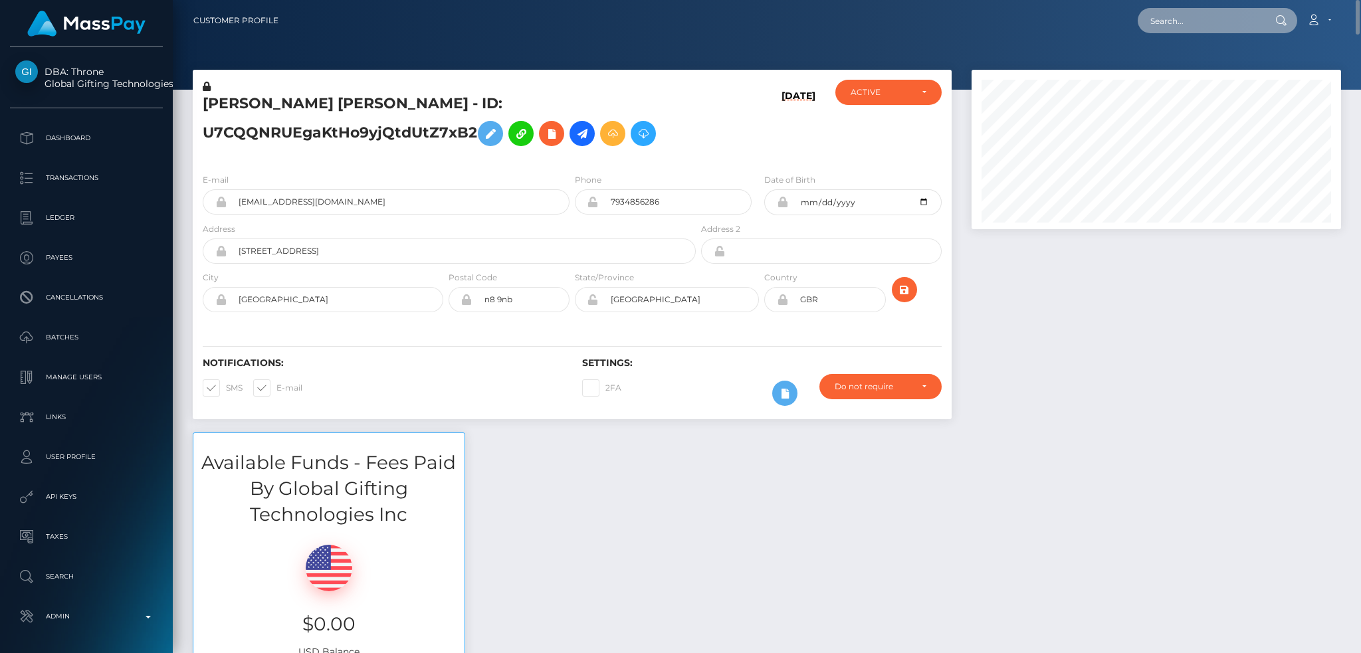
click at [1194, 24] on input "text" at bounding box center [1199, 20] width 125 height 25
paste input "[EMAIL_ADDRESS][DOMAIN_NAME]"
type input "[EMAIL_ADDRESS][DOMAIN_NAME]"
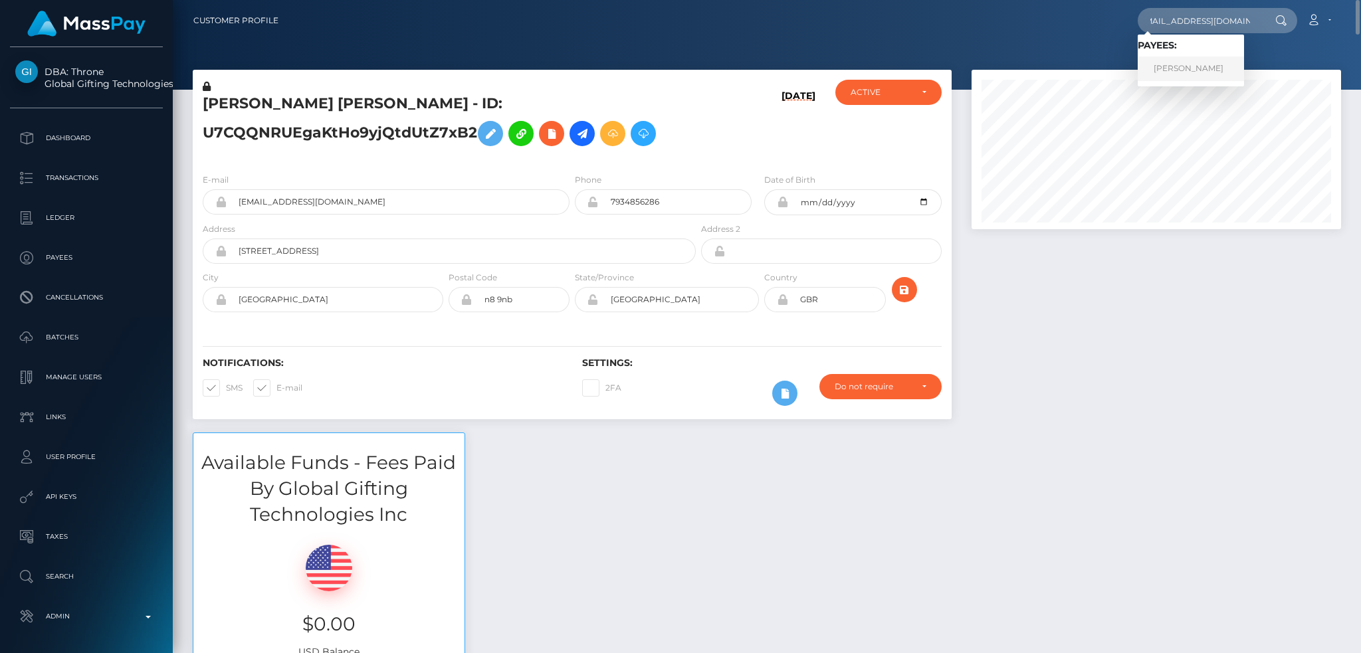
click at [1191, 65] on link "olivia rodrigues" at bounding box center [1190, 68] width 106 height 25
